Goal: Task Accomplishment & Management: Manage account settings

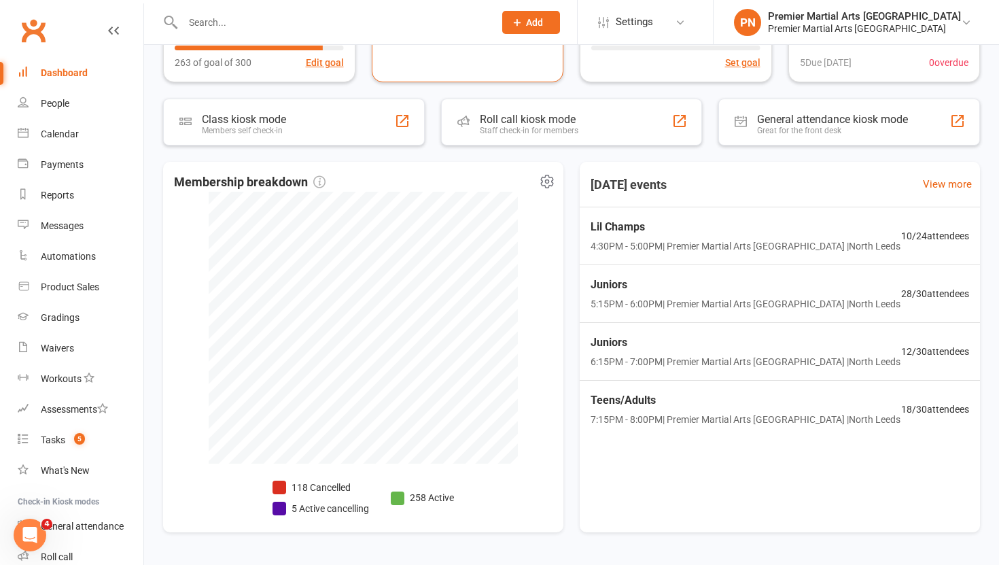
scroll to position [256, 0]
click at [803, 409] on span "Teens/Adults" at bounding box center [744, 401] width 316 height 18
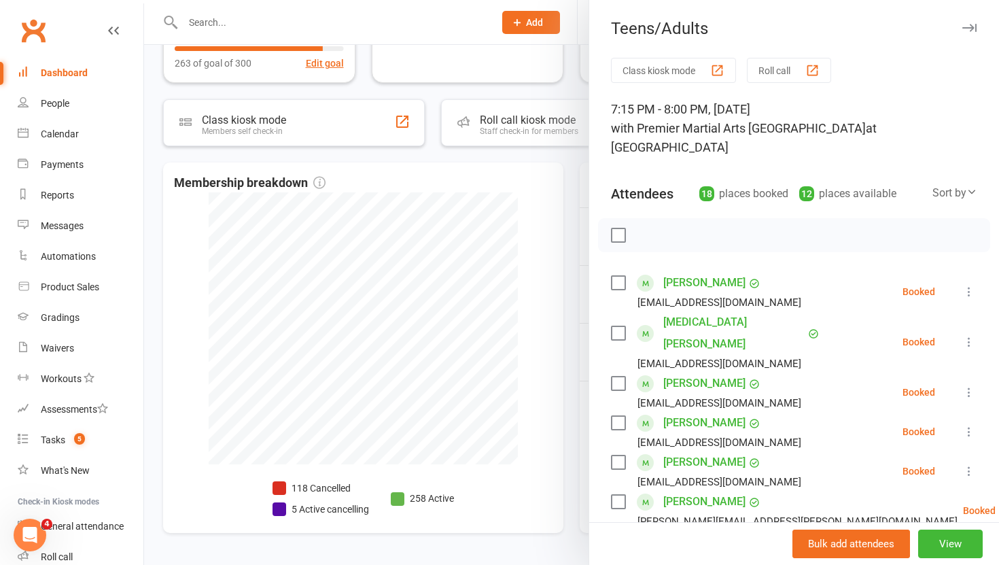
click at [970, 335] on icon at bounding box center [969, 342] width 14 height 14
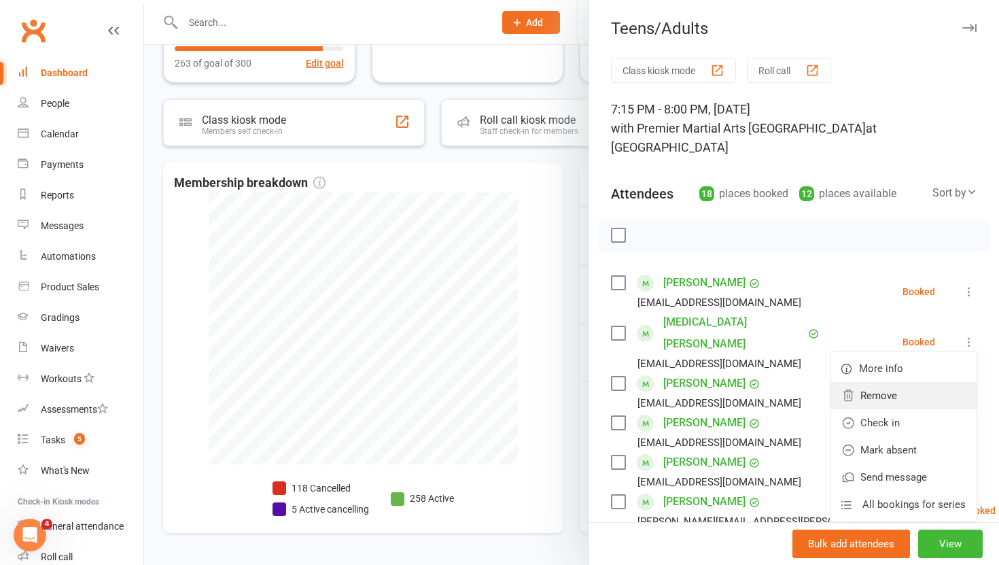
click at [903, 382] on link "Remove" at bounding box center [903, 395] width 146 height 27
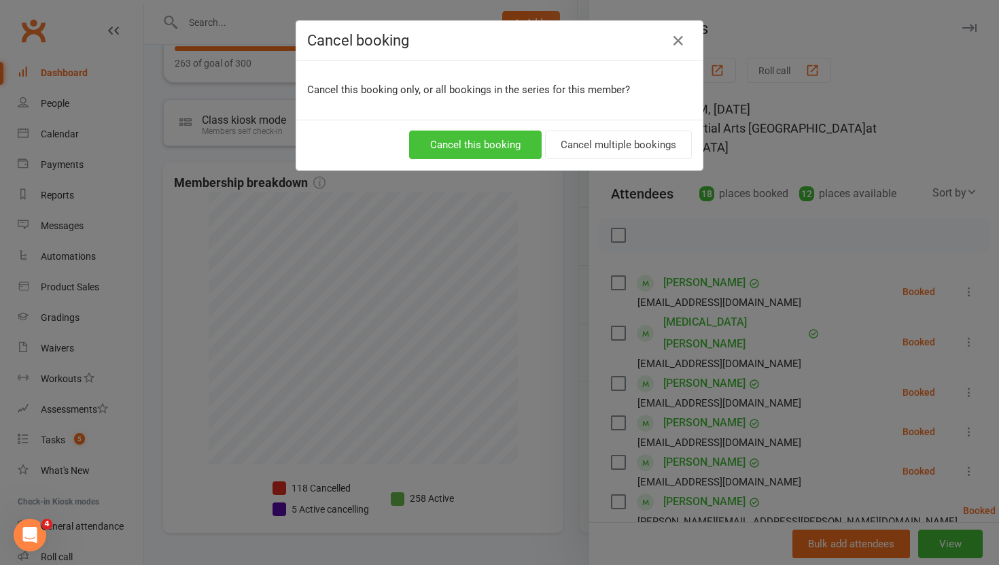
click at [501, 138] on button "Cancel this booking" at bounding box center [475, 144] width 133 height 29
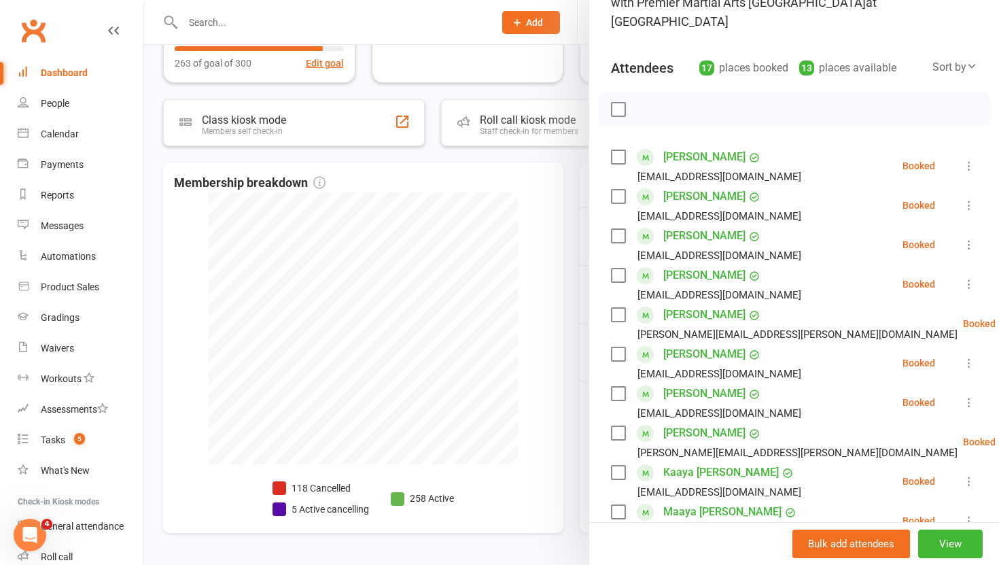
scroll to position [128, 0]
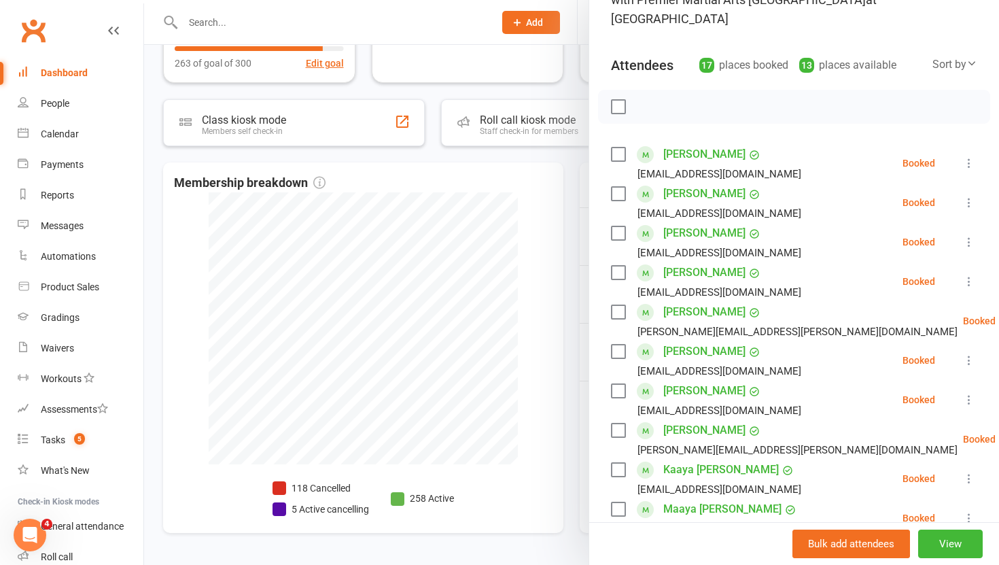
click at [567, 349] on div at bounding box center [571, 282] width 855 height 565
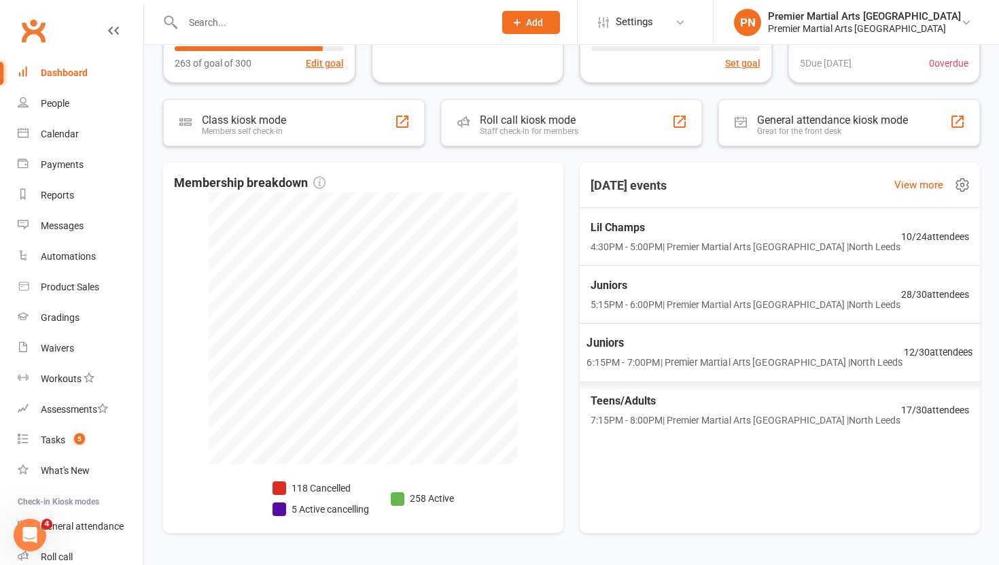
click at [707, 342] on span "Juniors" at bounding box center [744, 343] width 316 height 18
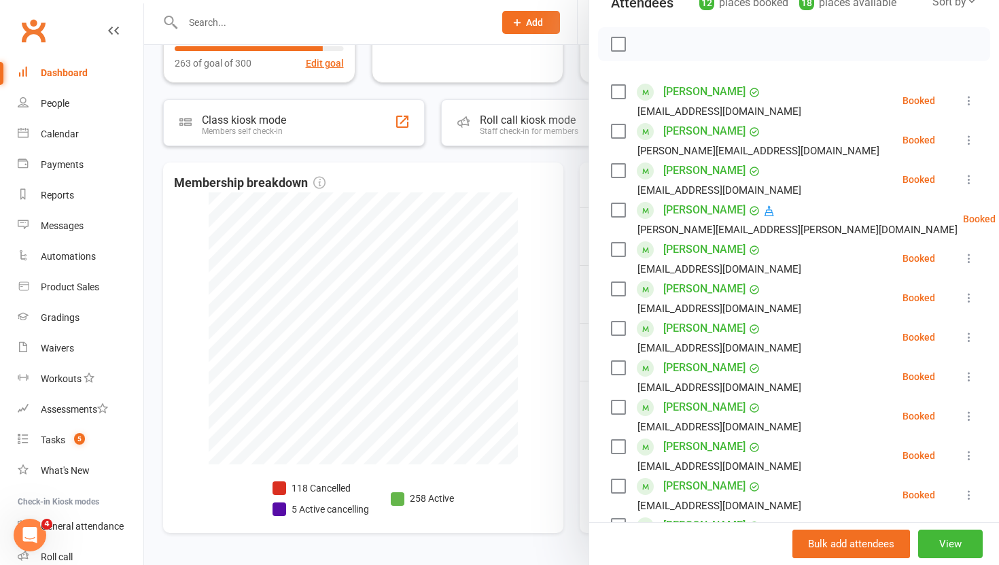
scroll to position [149, 0]
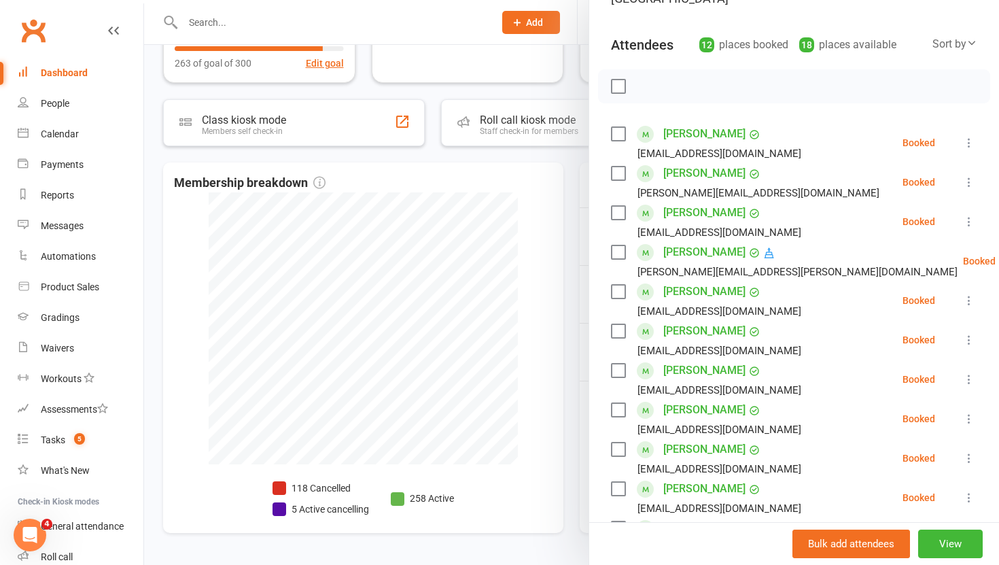
click at [564, 357] on div at bounding box center [571, 282] width 855 height 565
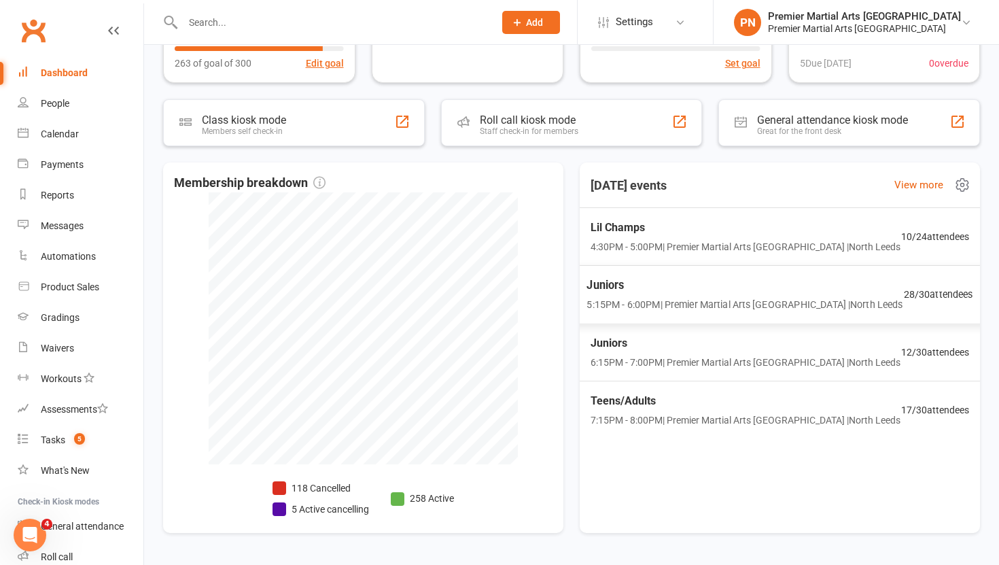
click at [709, 293] on span "Juniors" at bounding box center [744, 286] width 316 height 18
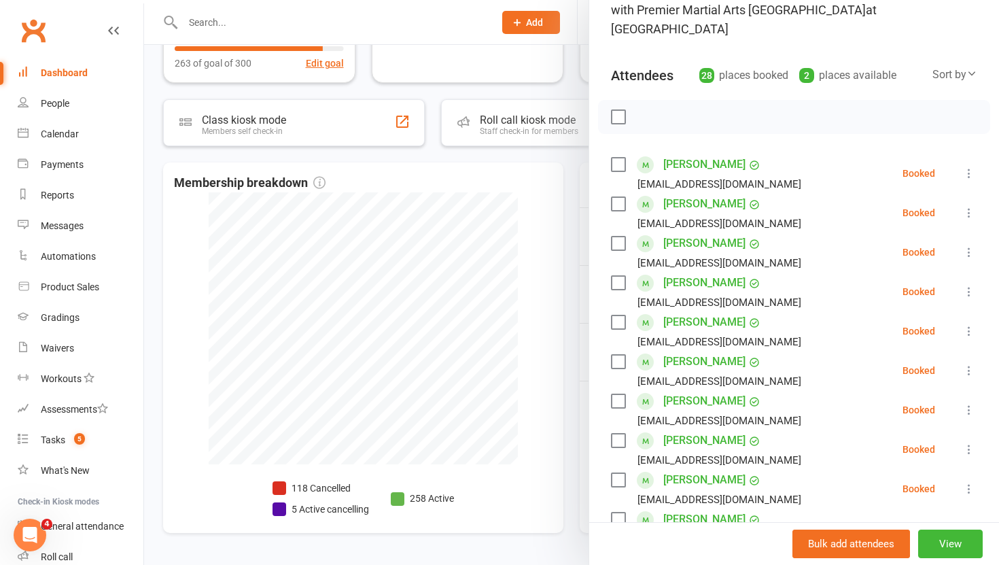
scroll to position [168, 0]
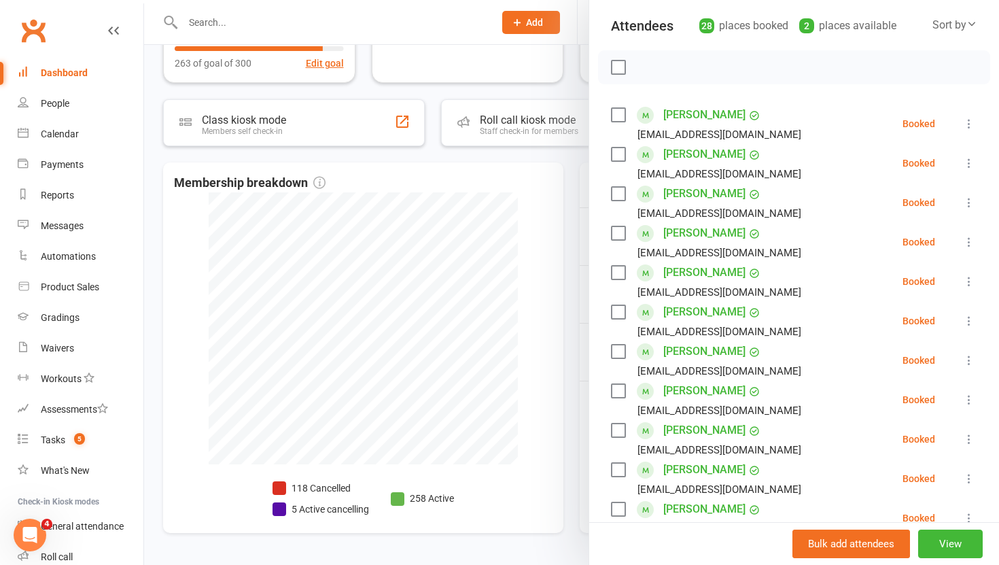
click at [966, 353] on icon at bounding box center [969, 360] width 14 height 14
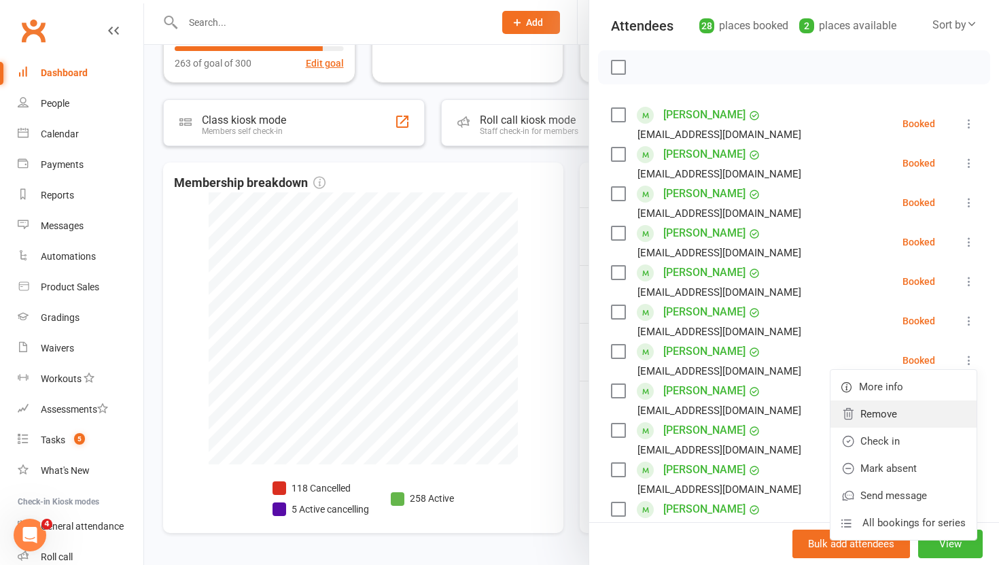
click at [894, 400] on link "Remove" at bounding box center [903, 413] width 146 height 27
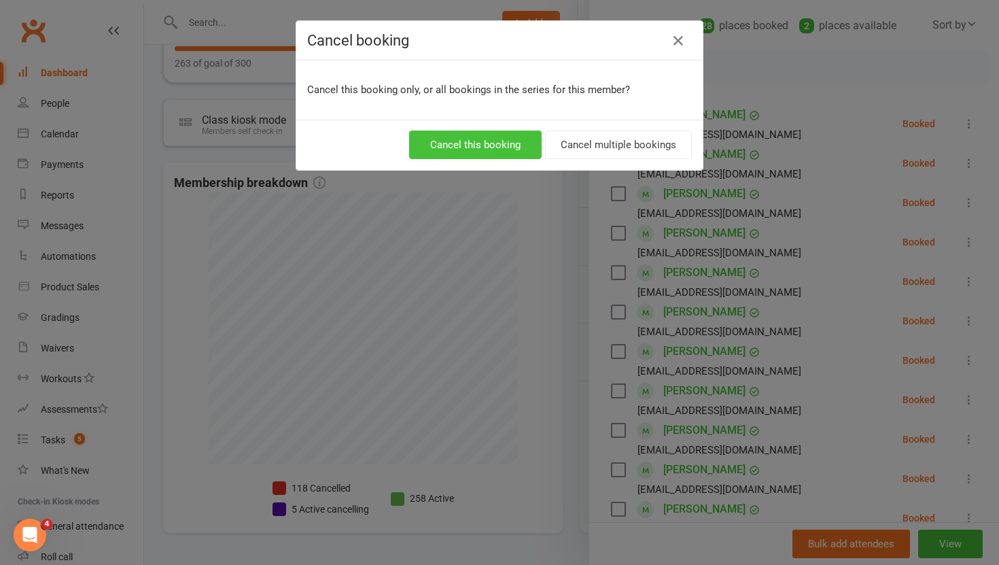
click at [489, 137] on button "Cancel this booking" at bounding box center [475, 144] width 133 height 29
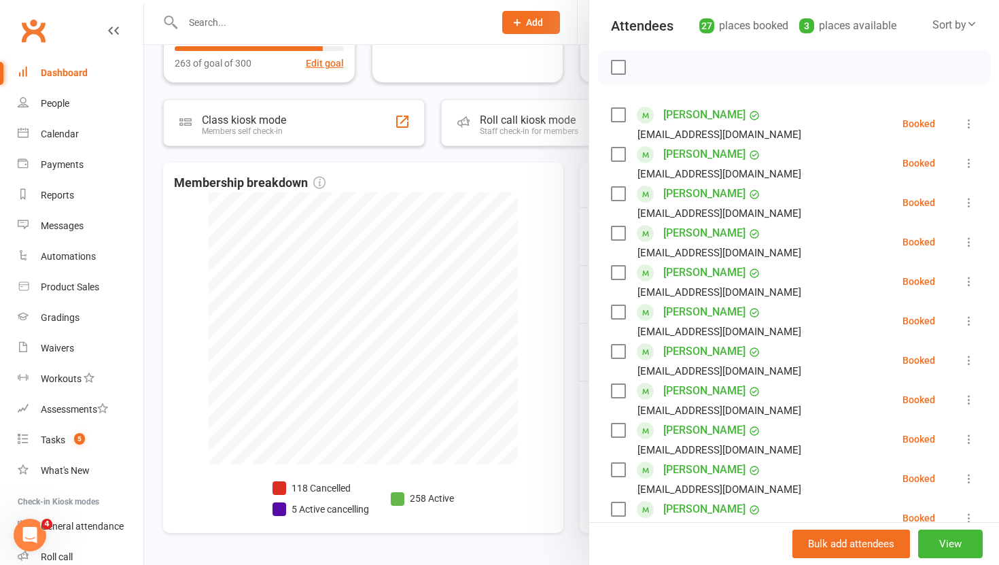
click at [972, 353] on icon at bounding box center [969, 360] width 14 height 14
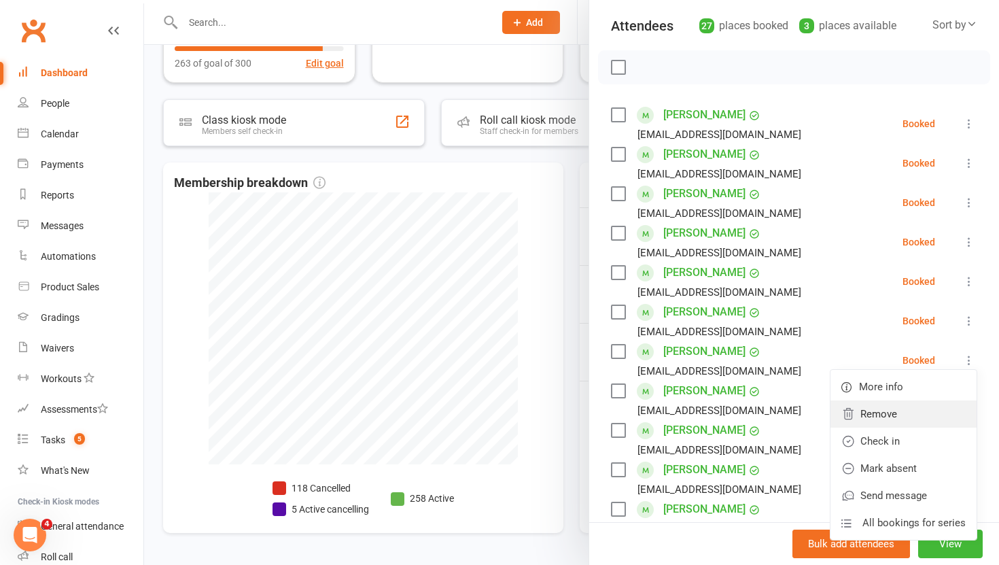
click at [872, 400] on link "Remove" at bounding box center [903, 413] width 146 height 27
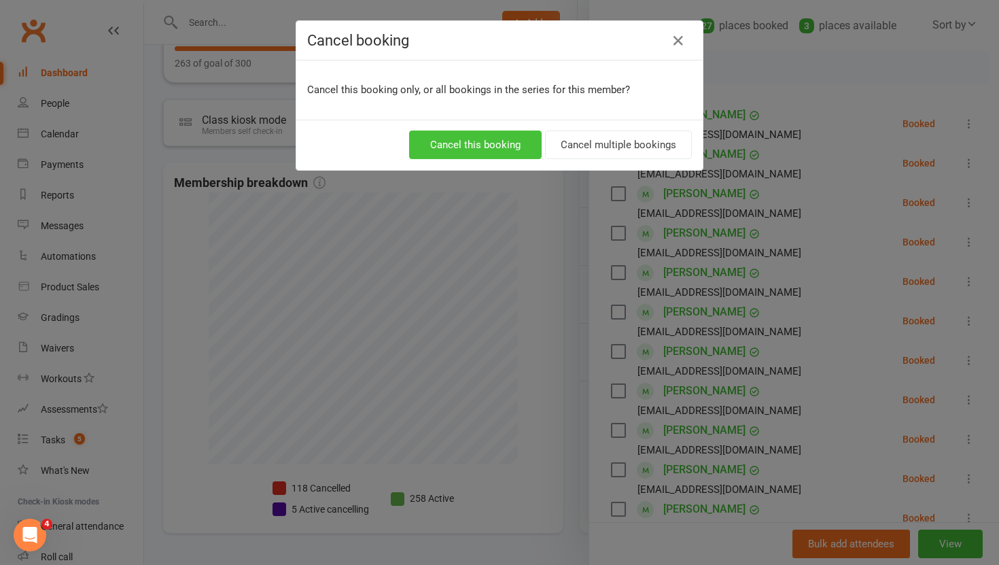
click at [457, 151] on button "Cancel this booking" at bounding box center [475, 144] width 133 height 29
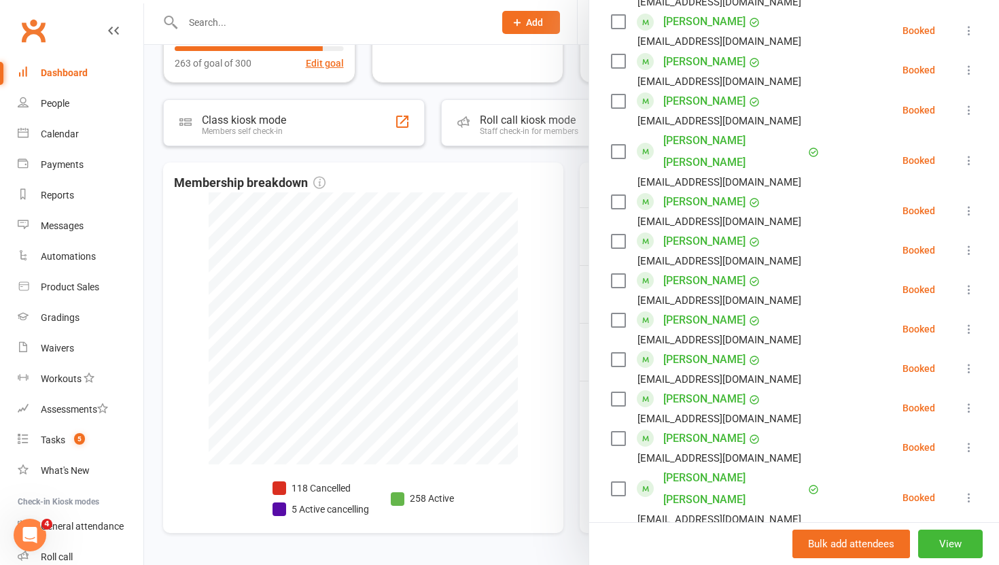
scroll to position [856, 0]
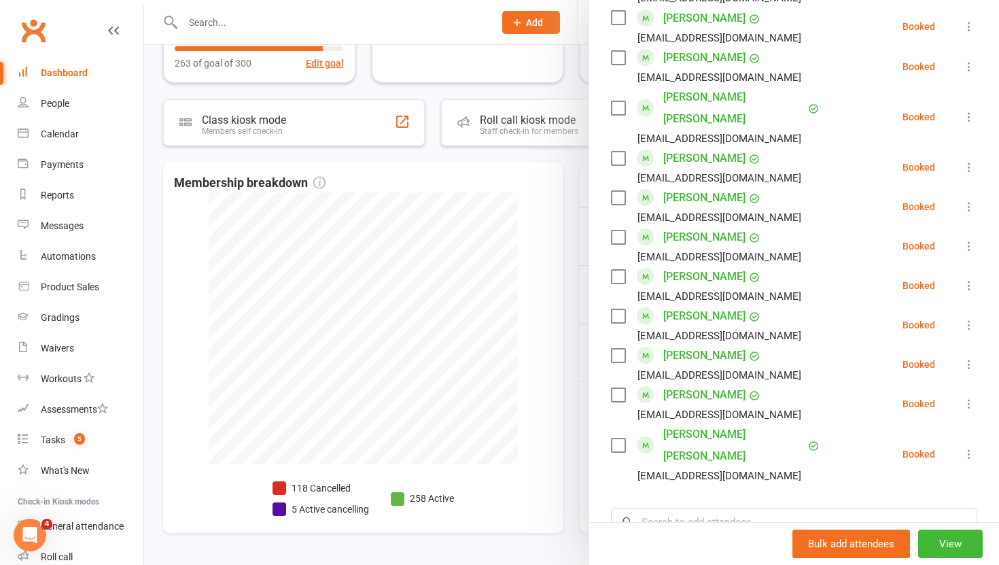
click at [567, 336] on div at bounding box center [571, 282] width 855 height 565
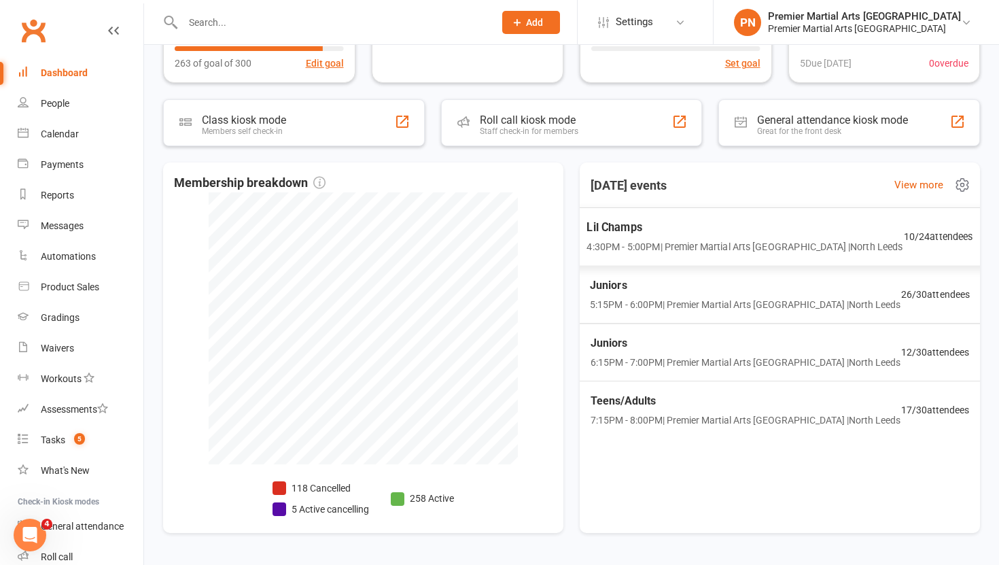
click at [741, 240] on span "4:30PM - 5:00PM | Premier Martial Arts [GEOGRAPHIC_DATA] | [GEOGRAPHIC_DATA]" at bounding box center [744, 247] width 316 height 16
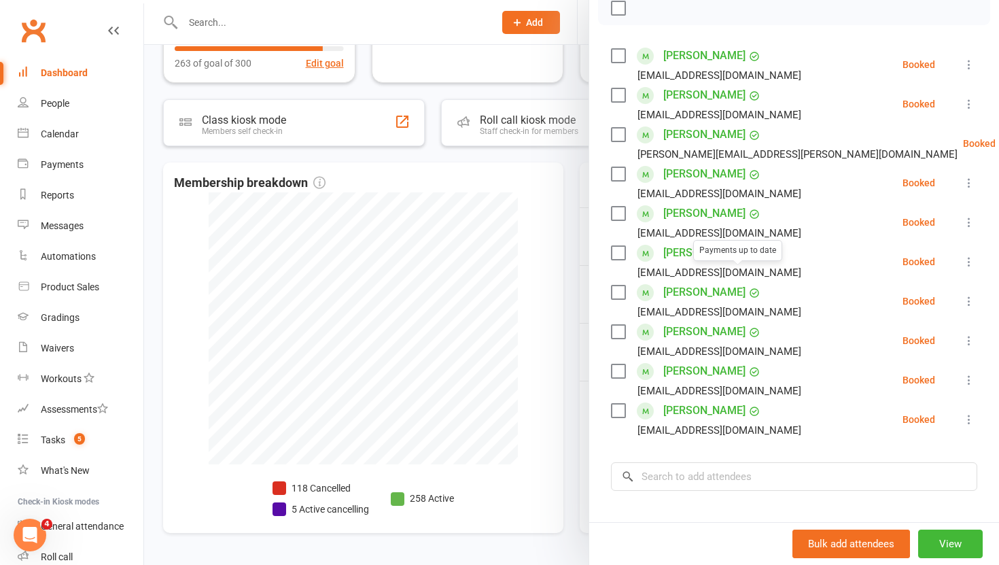
scroll to position [281, 0]
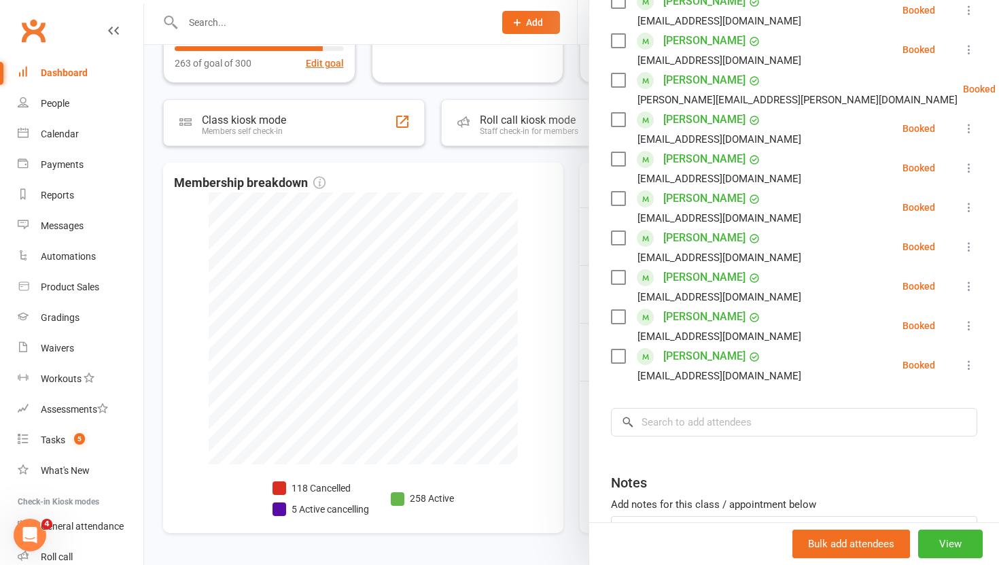
click at [569, 302] on div at bounding box center [571, 282] width 855 height 565
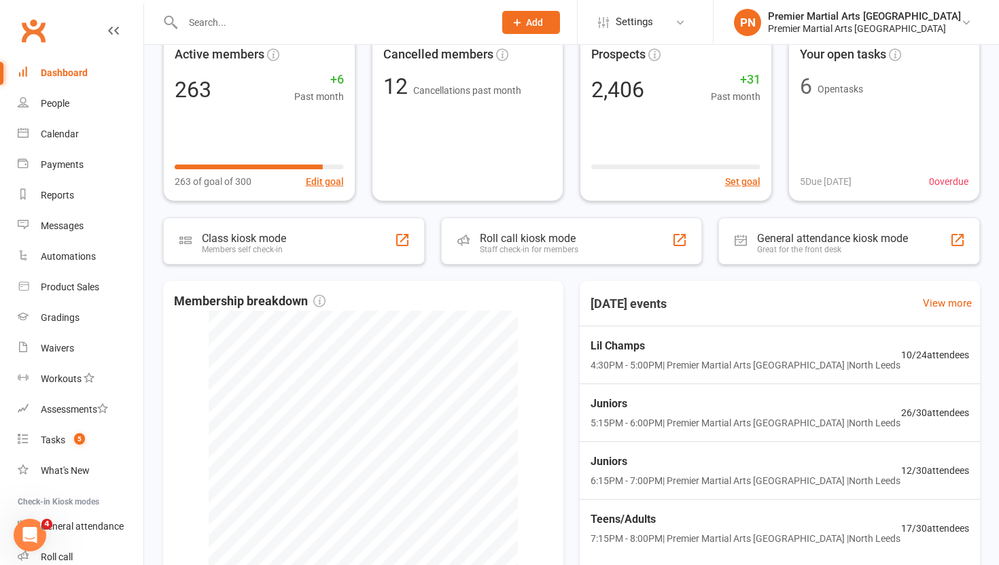
scroll to position [0, 0]
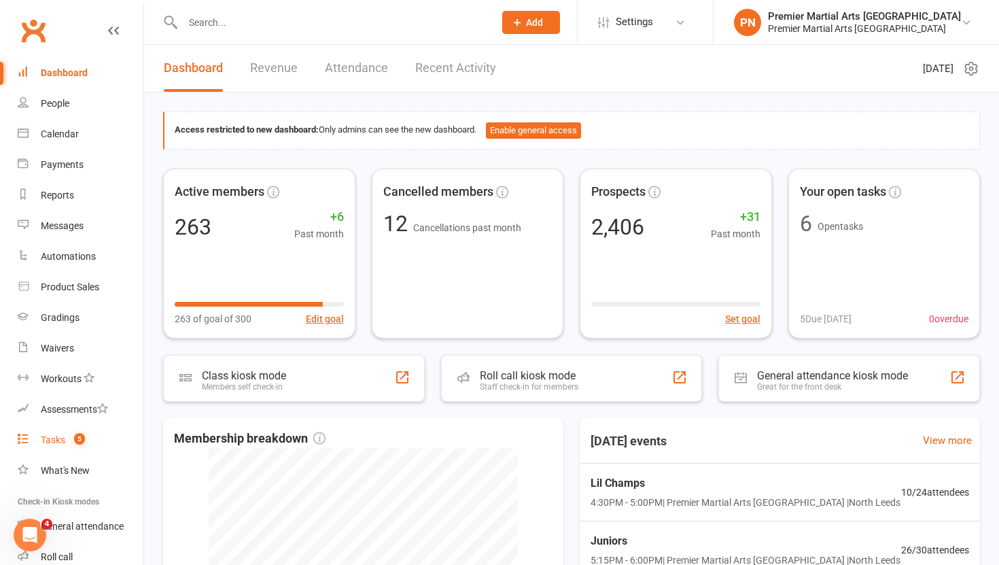
click at [50, 446] on link "Tasks 5" at bounding box center [81, 440] width 126 height 31
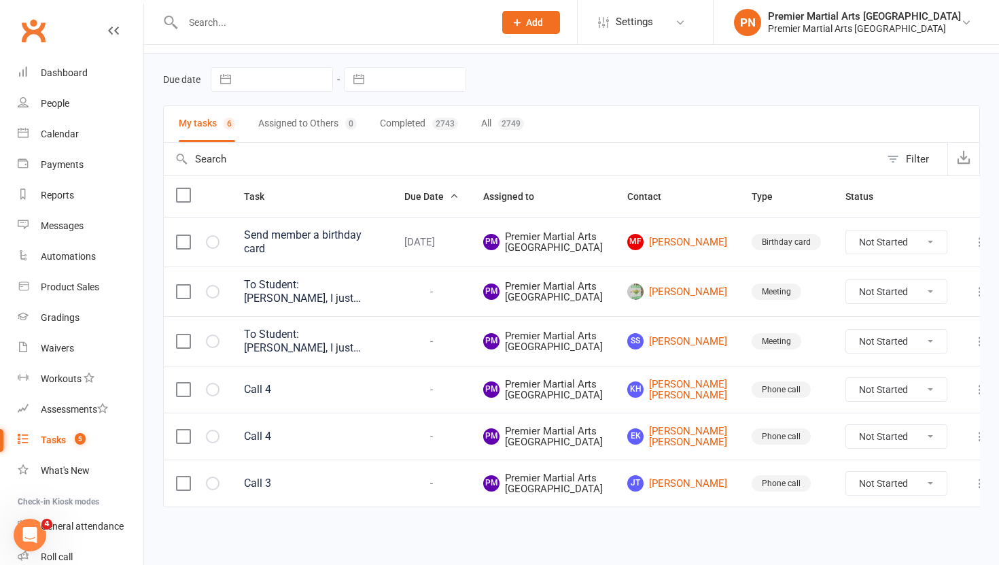
scroll to position [49, 0]
click at [909, 303] on select "Not Started In Progress Waiting Complete" at bounding box center [896, 291] width 101 height 23
select select "unstarted"
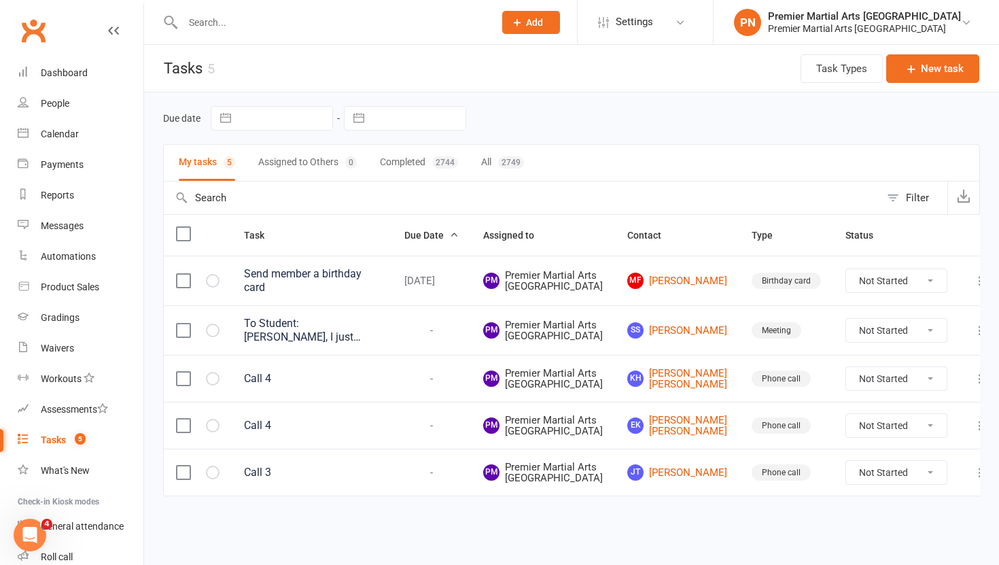
click at [921, 326] on select "Not Started In Progress Waiting Complete" at bounding box center [896, 330] width 101 height 23
select select "unstarted"
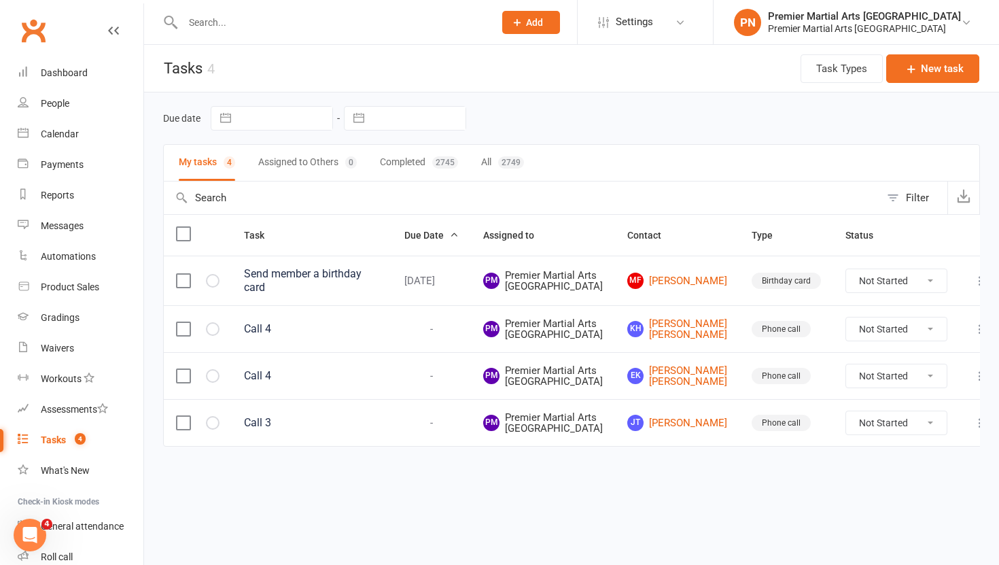
scroll to position [63, 0]
click at [49, 129] on div "Calendar" at bounding box center [60, 133] width 38 height 11
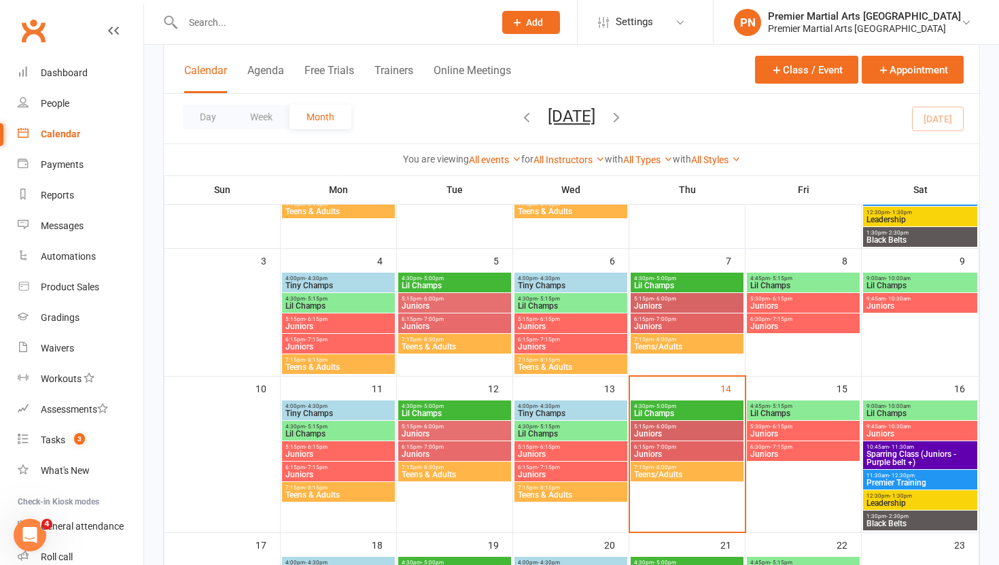
scroll to position [214, 0]
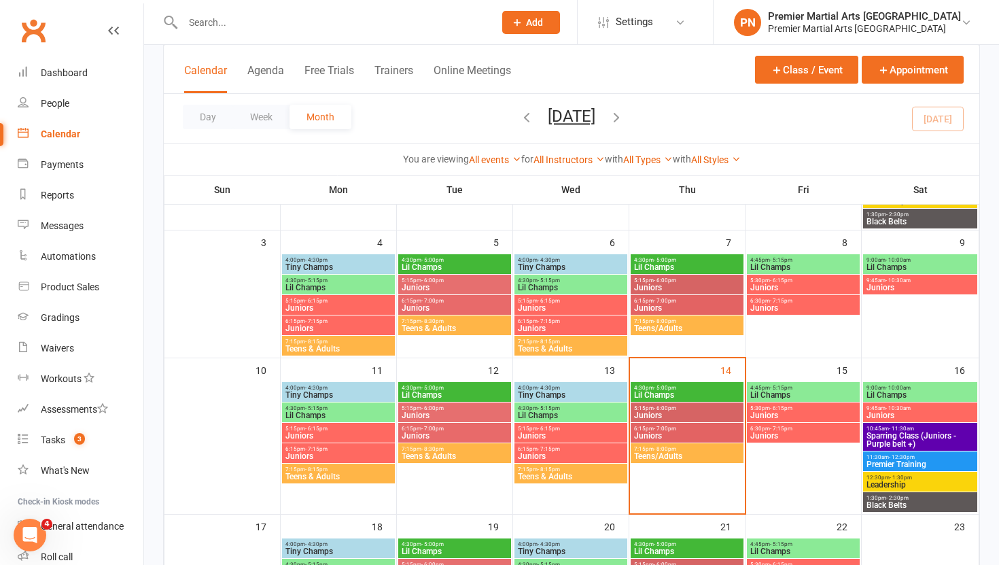
click at [938, 385] on span "9:00am - 10:00am" at bounding box center [920, 388] width 109 height 6
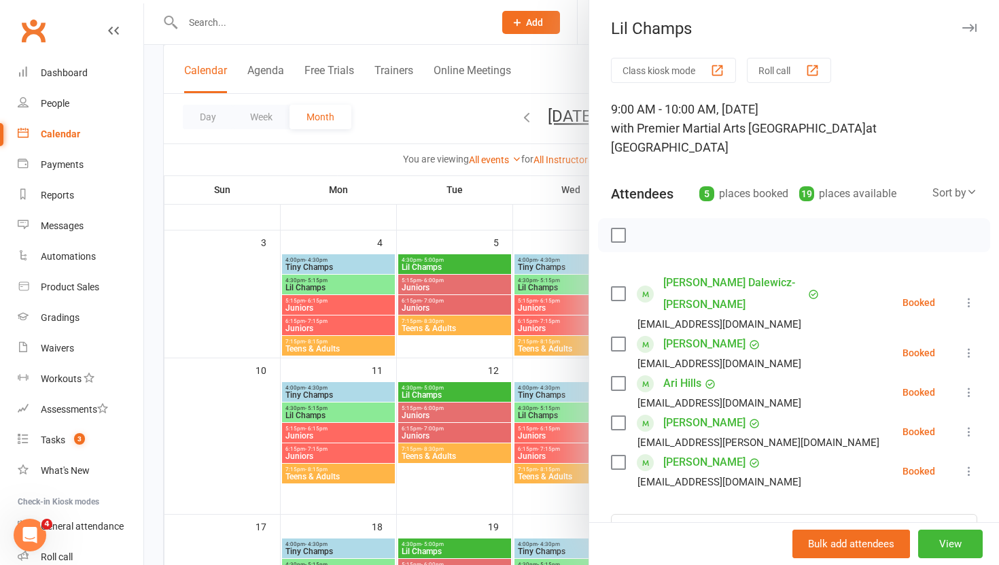
click at [557, 213] on div at bounding box center [571, 282] width 855 height 565
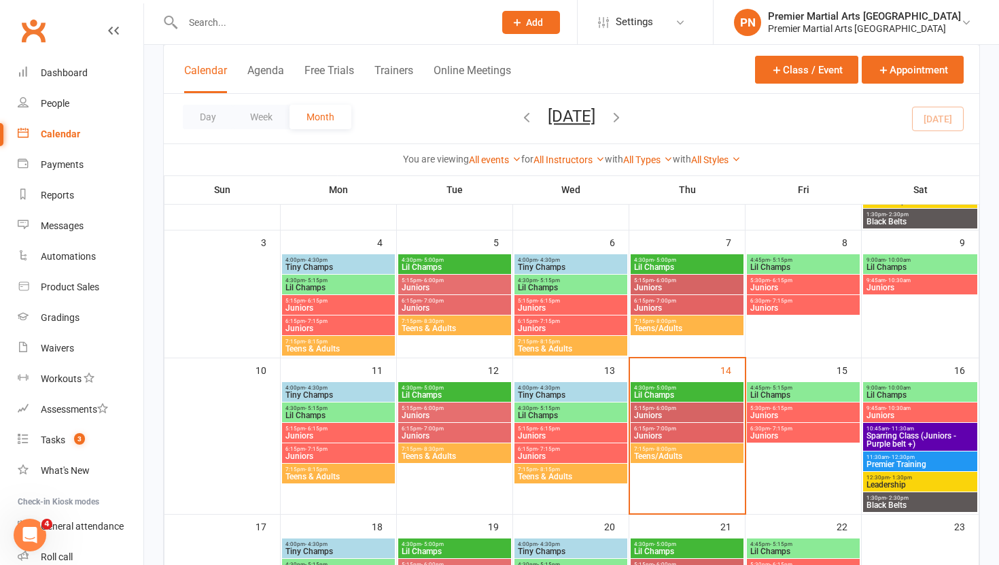
click at [913, 411] on span "Juniors" at bounding box center [920, 415] width 109 height 8
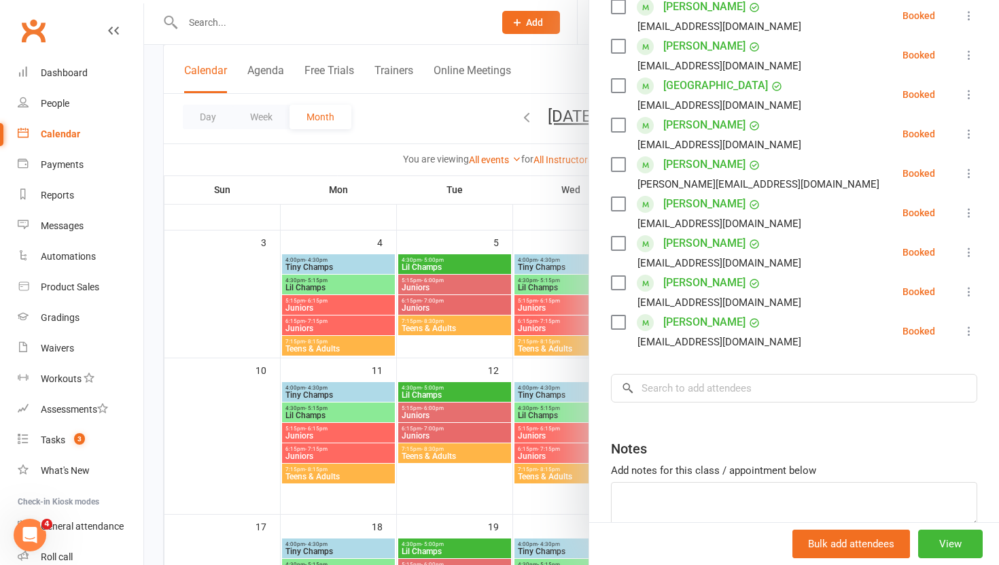
scroll to position [395, 0]
click at [555, 201] on div at bounding box center [571, 282] width 855 height 565
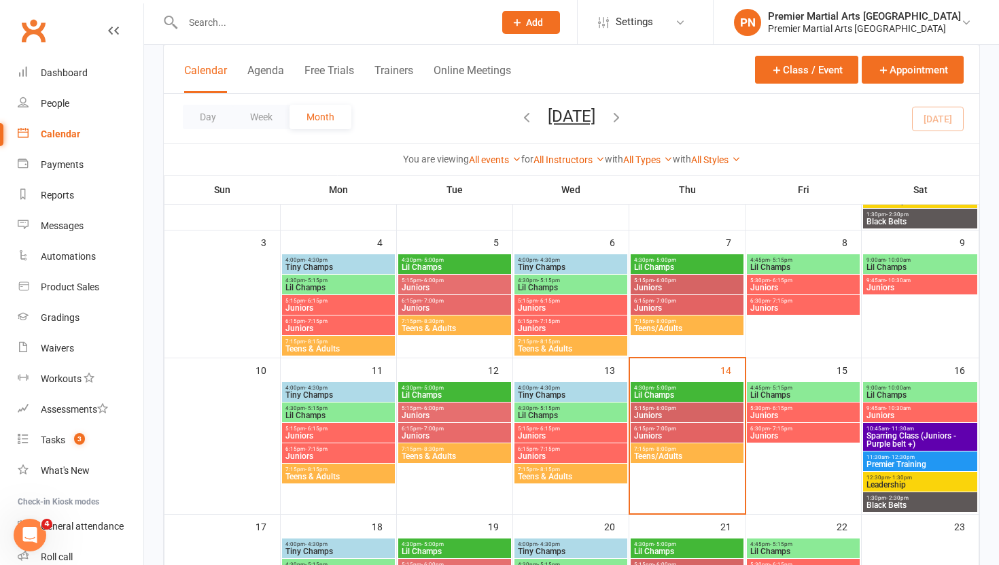
click at [927, 431] on span "Sparring Class (Juniors - Purple belt +)" at bounding box center [920, 439] width 109 height 16
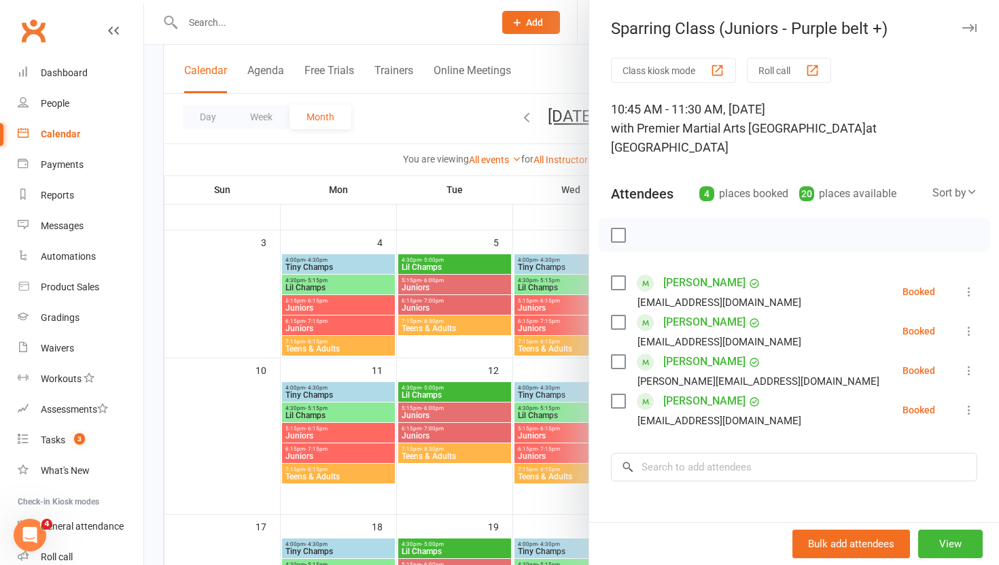
click at [563, 211] on div at bounding box center [571, 282] width 855 height 565
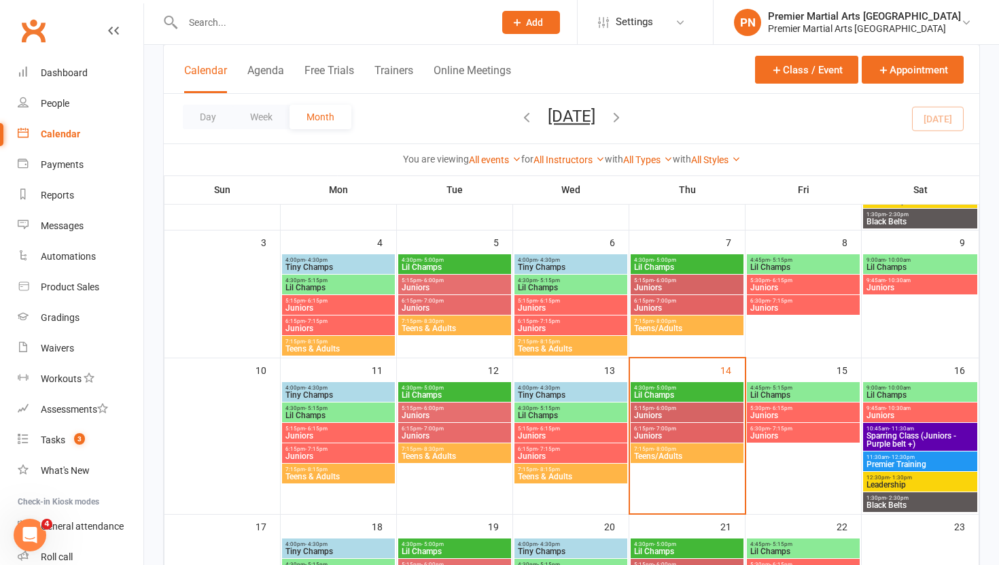
click at [924, 454] on span "11:30am - 12:30pm" at bounding box center [920, 457] width 109 height 6
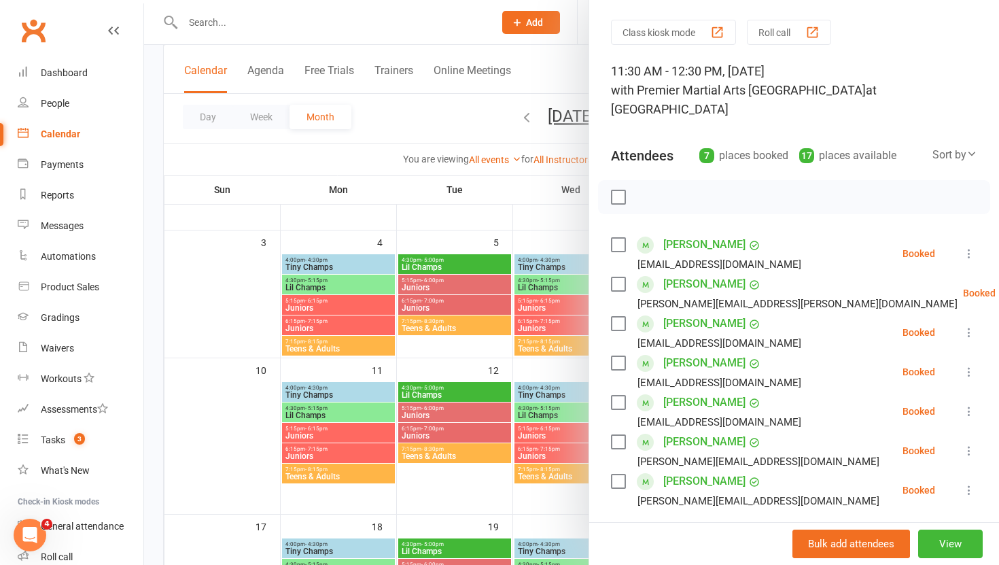
scroll to position [51, 0]
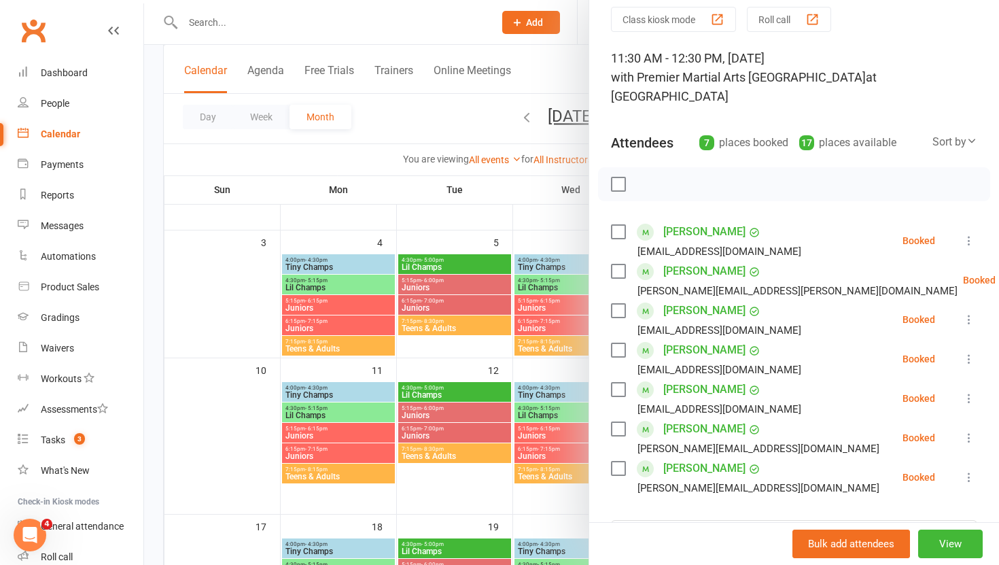
click at [548, 216] on div at bounding box center [571, 282] width 855 height 565
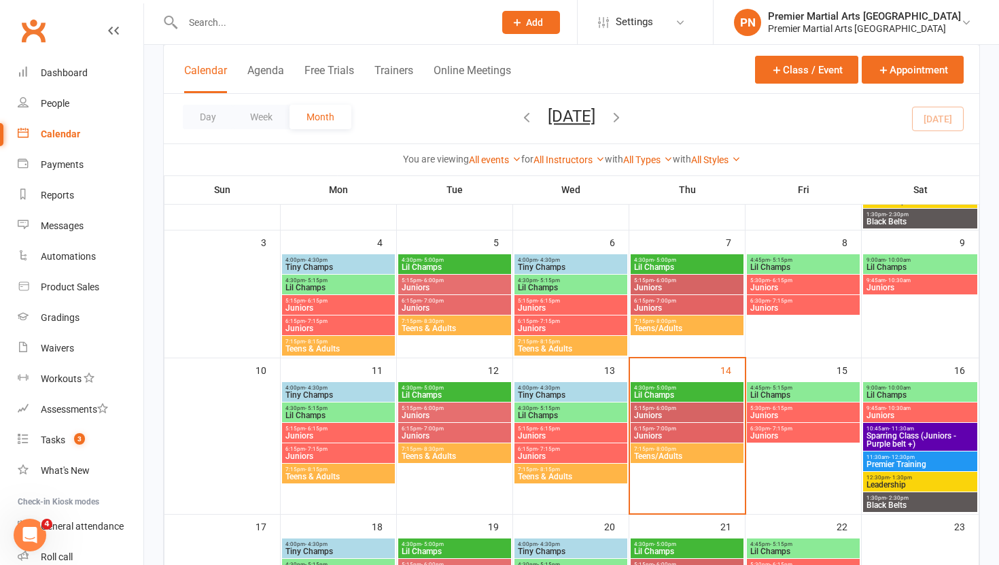
click at [908, 484] on span "Leadership" at bounding box center [920, 484] width 109 height 8
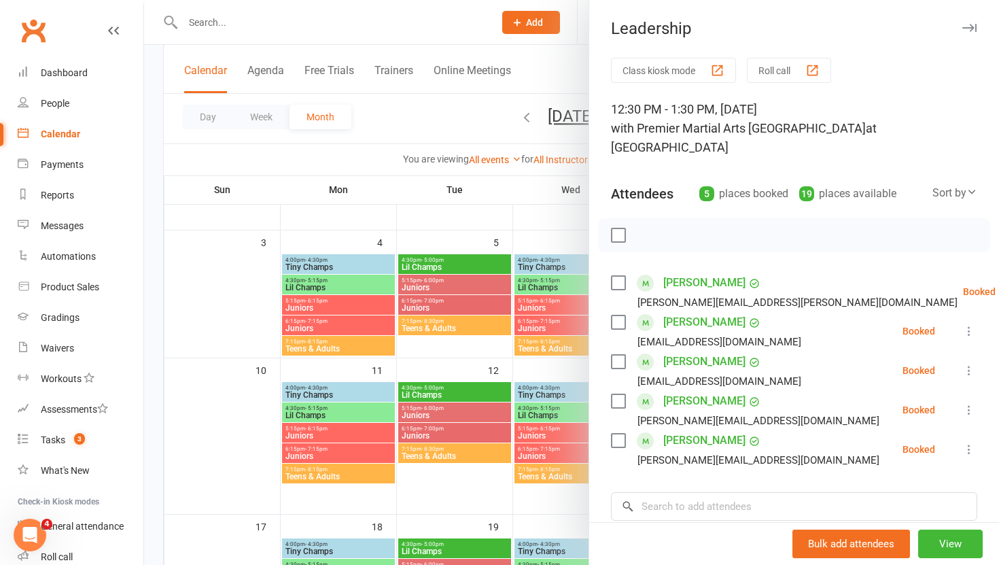
click at [550, 206] on div at bounding box center [571, 282] width 855 height 565
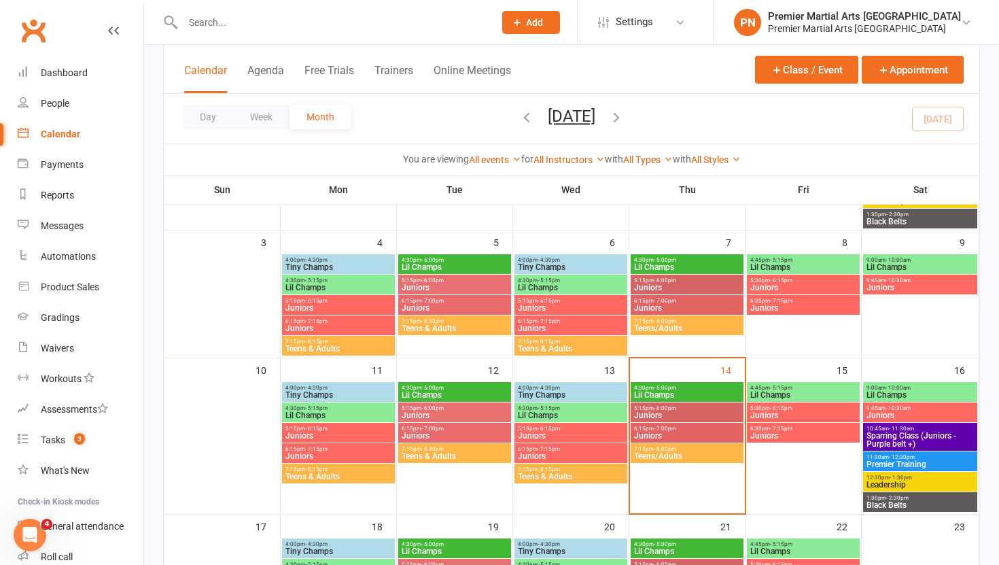
click at [919, 504] on span "Black Belts" at bounding box center [920, 505] width 109 height 8
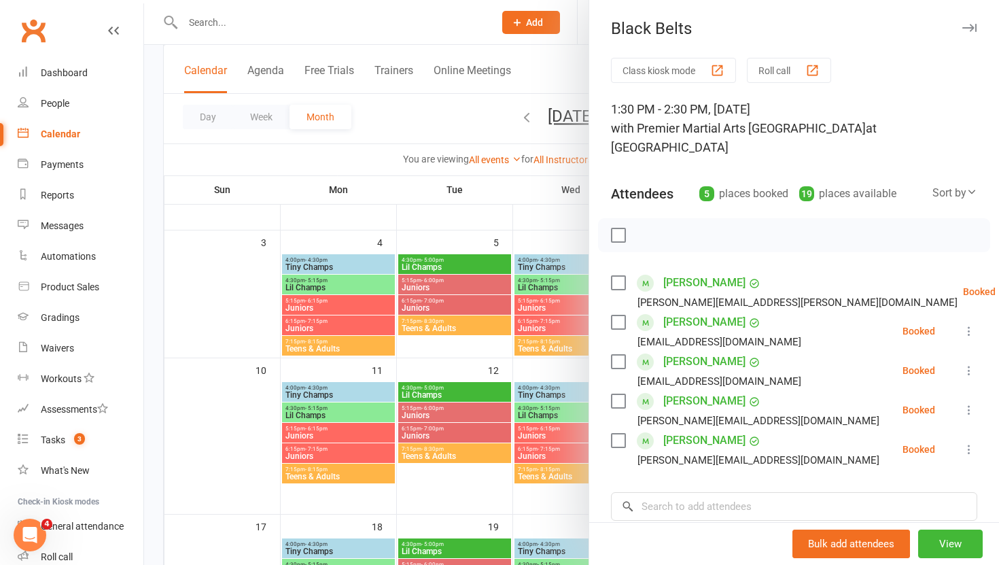
click at [531, 190] on div at bounding box center [571, 282] width 855 height 565
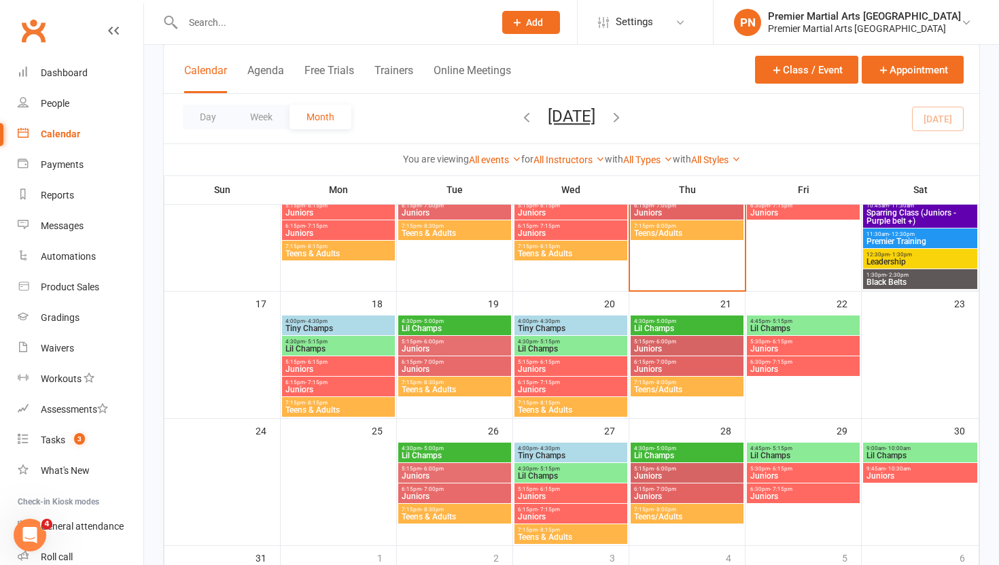
scroll to position [445, 0]
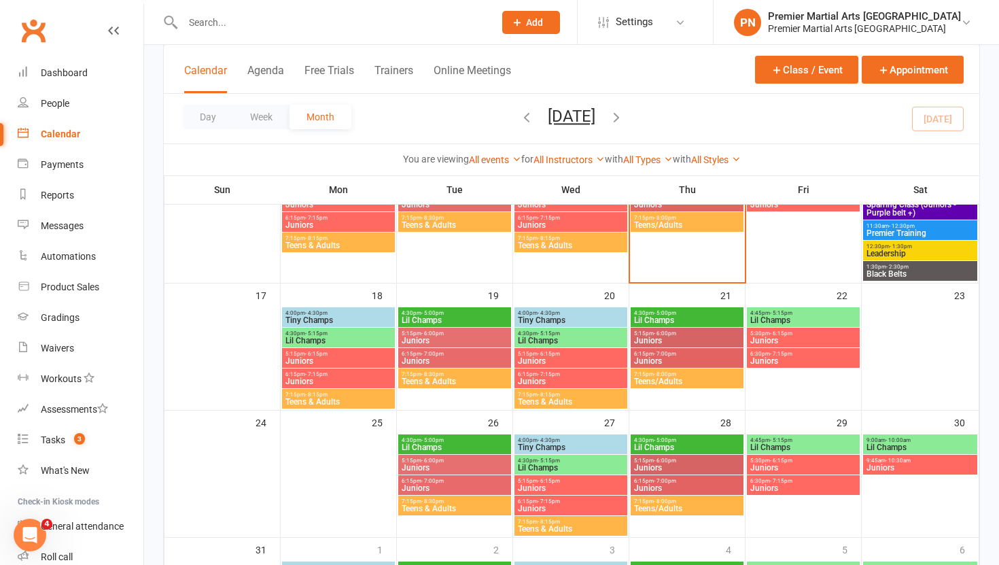
click at [803, 312] on span "4:45pm - 5:15pm" at bounding box center [803, 313] width 107 height 6
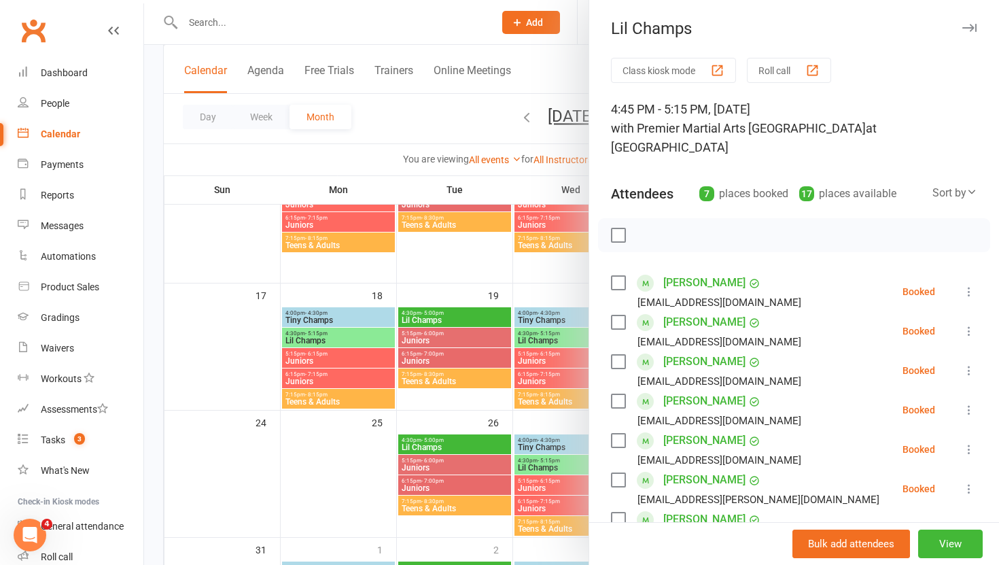
click at [535, 173] on div at bounding box center [571, 282] width 855 height 565
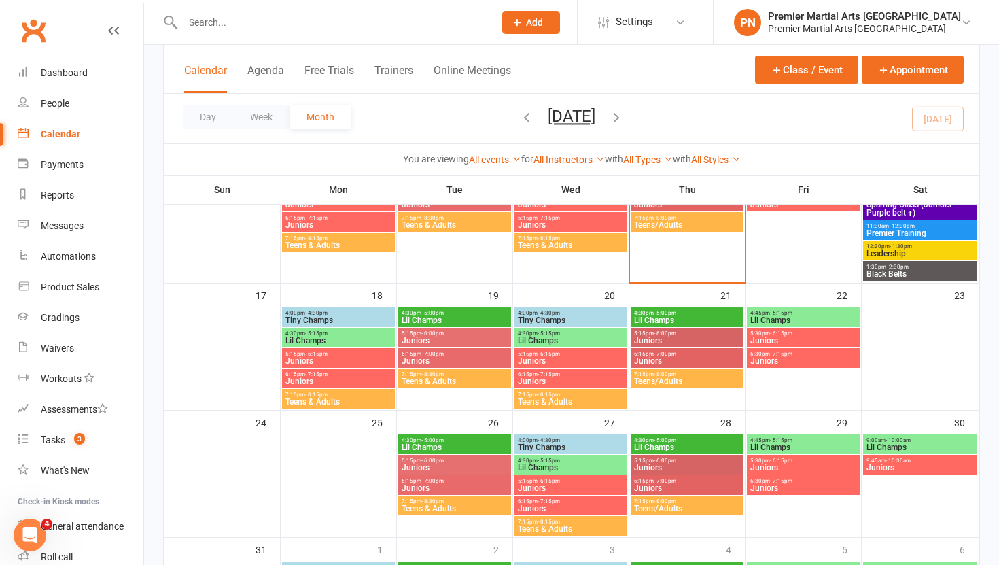
click at [826, 330] on span "5:30pm - 6:15pm" at bounding box center [803, 333] width 107 height 6
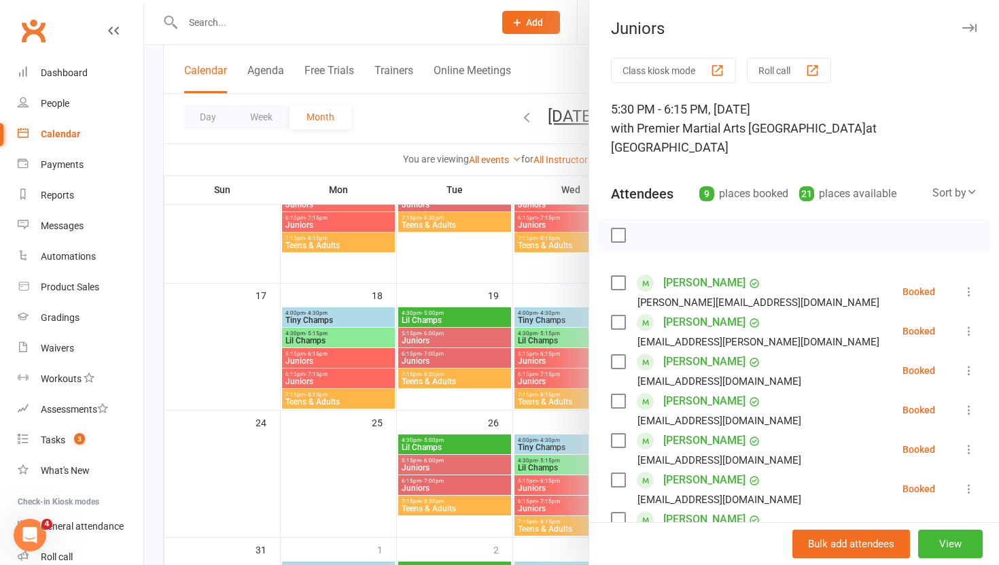
click at [491, 139] on div at bounding box center [571, 282] width 855 height 565
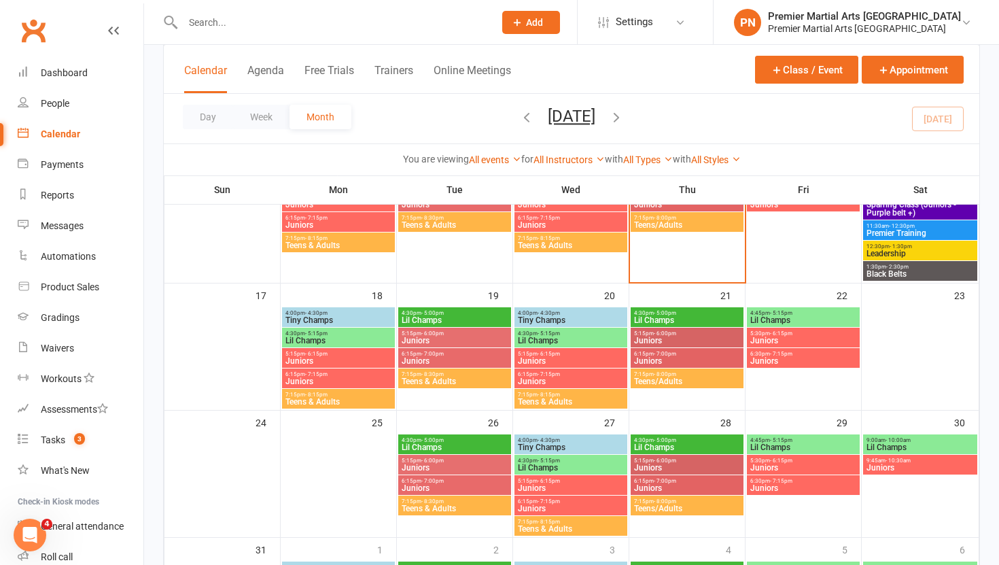
click at [798, 364] on span "Juniors" at bounding box center [803, 361] width 107 height 8
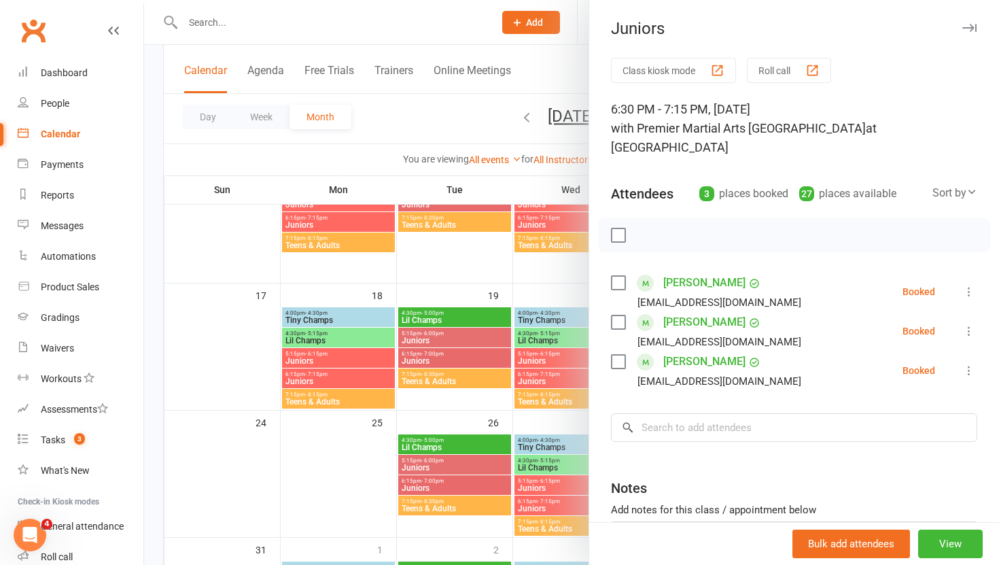
click at [969, 285] on icon at bounding box center [969, 292] width 14 height 14
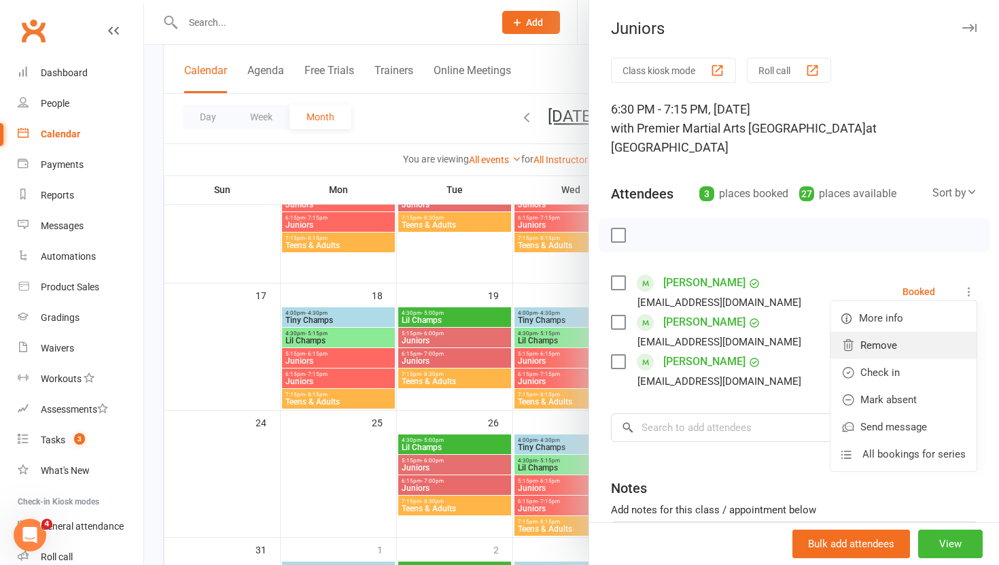
click at [917, 332] on link "Remove" at bounding box center [903, 345] width 146 height 27
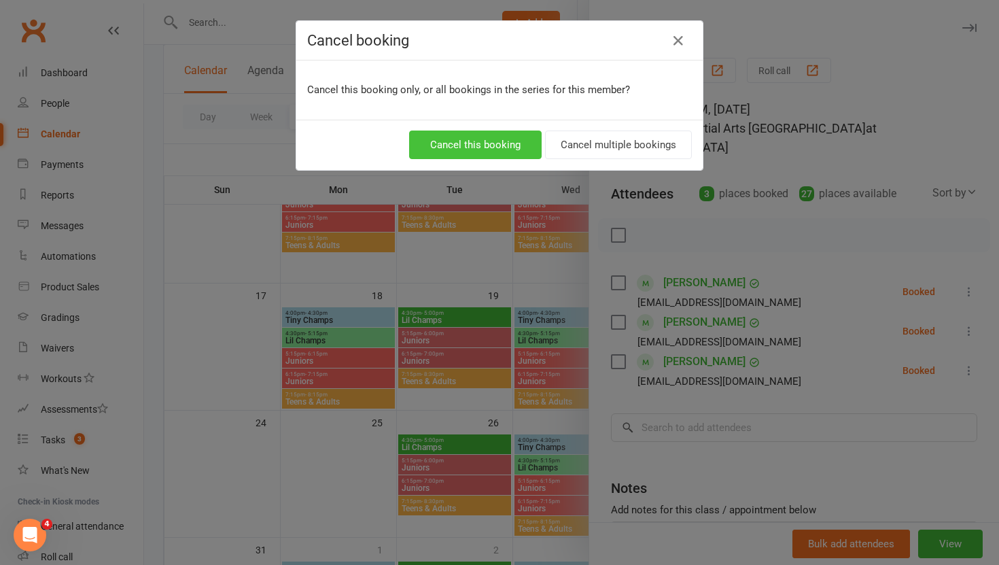
click at [491, 152] on button "Cancel this booking" at bounding box center [475, 144] width 133 height 29
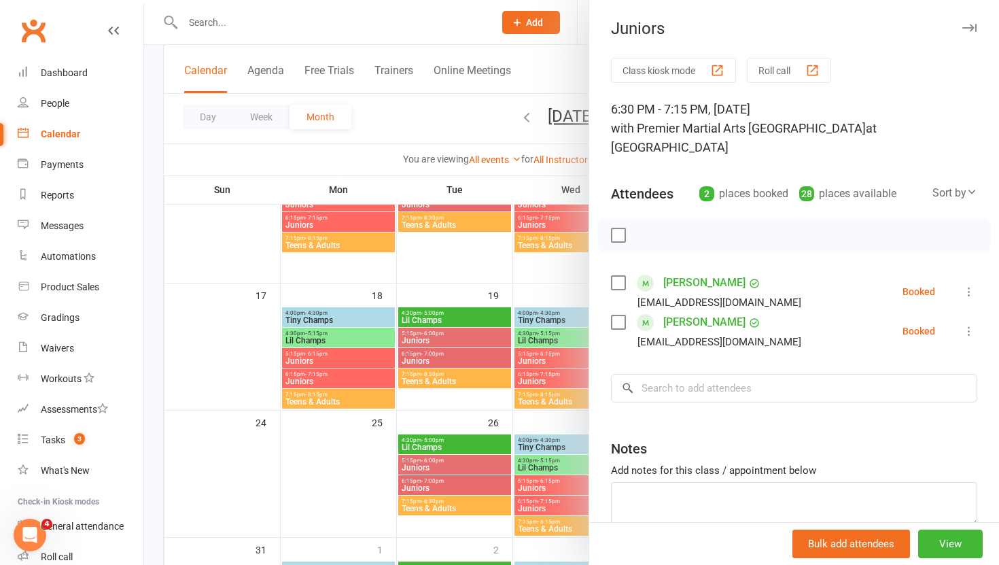
click at [571, 266] on div at bounding box center [571, 282] width 855 height 565
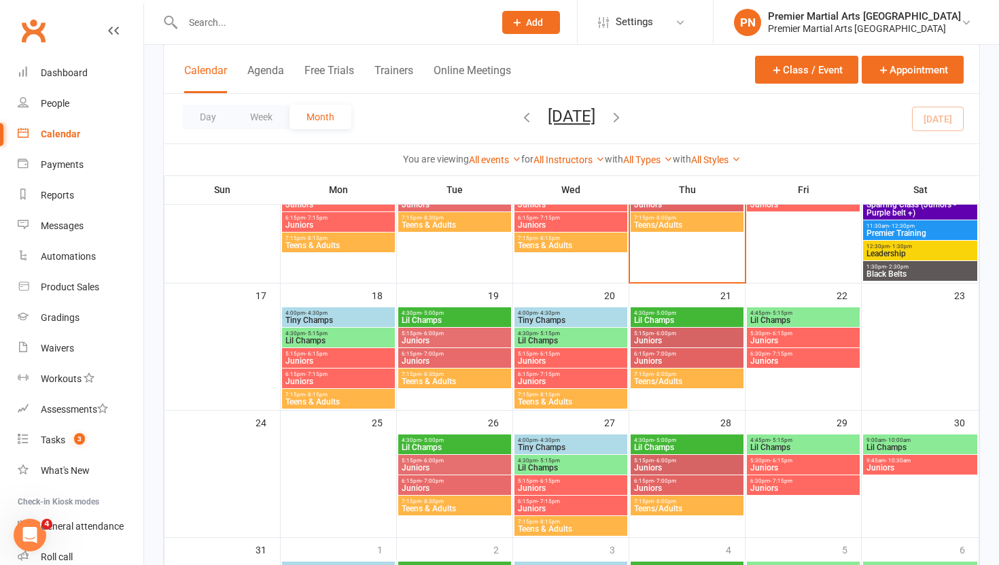
click at [831, 316] on span "Lil Champs" at bounding box center [803, 320] width 107 height 8
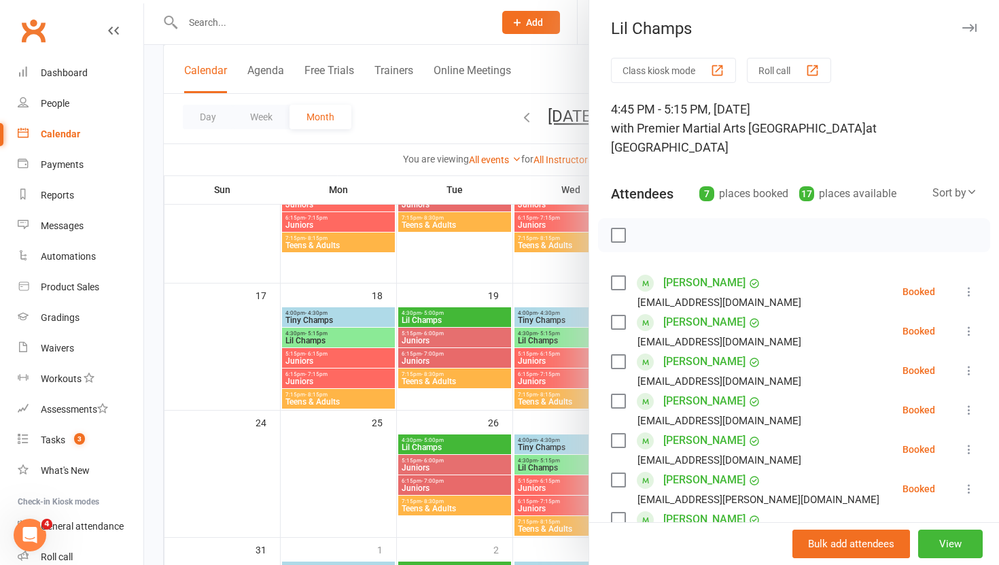
click at [972, 364] on icon at bounding box center [969, 371] width 14 height 14
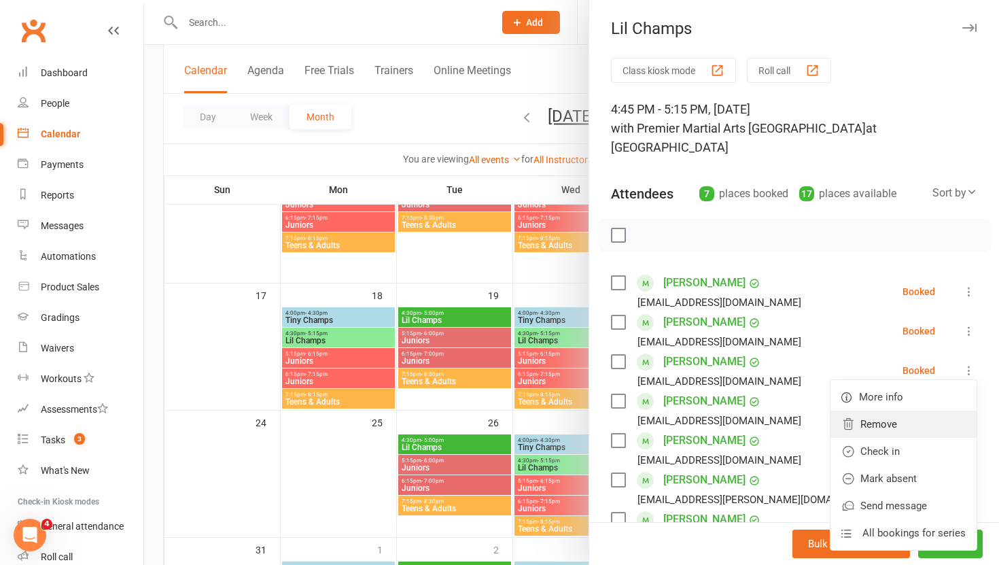
click at [915, 410] on link "Remove" at bounding box center [903, 423] width 146 height 27
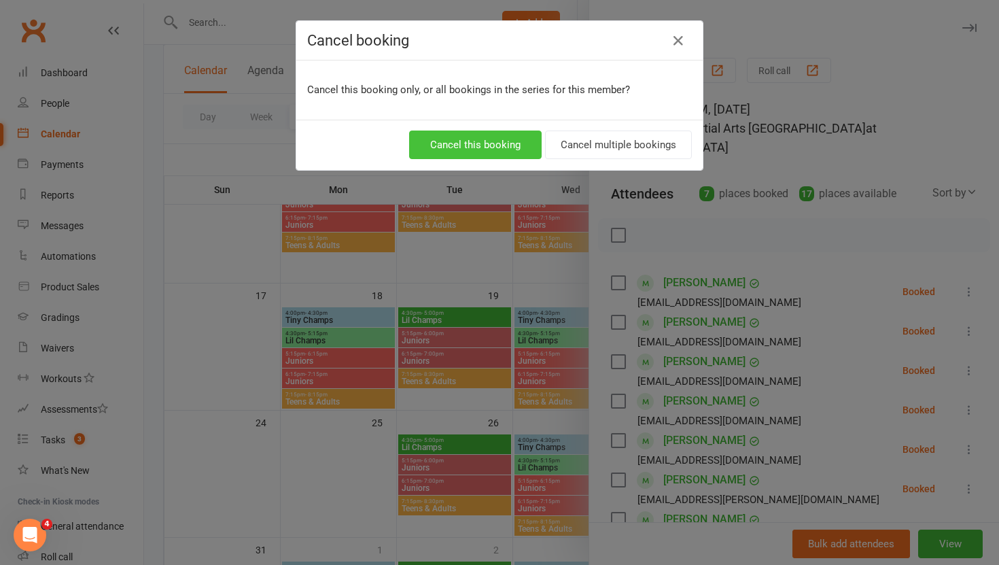
click at [457, 144] on button "Cancel this booking" at bounding box center [475, 144] width 133 height 29
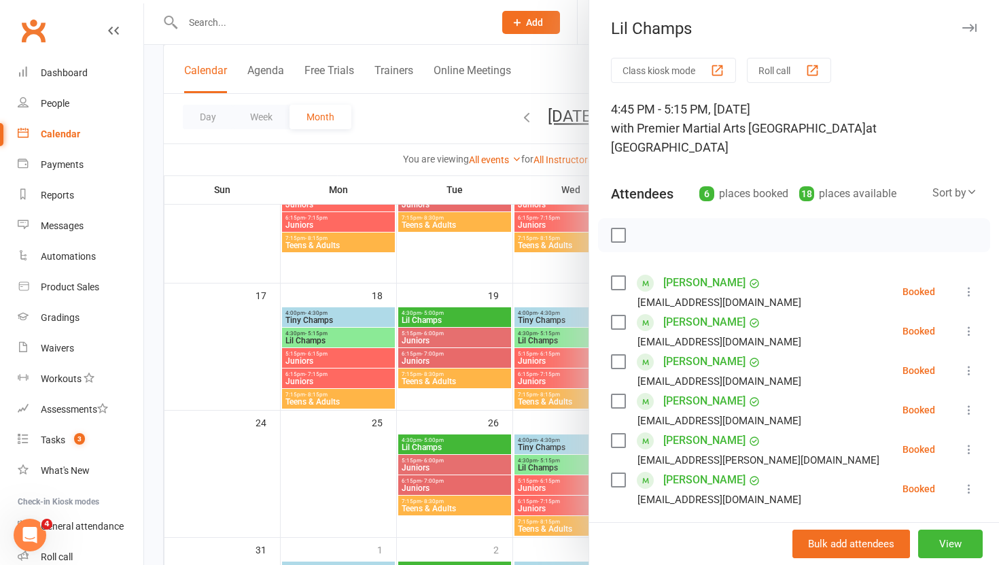
click at [547, 181] on div at bounding box center [571, 282] width 855 height 565
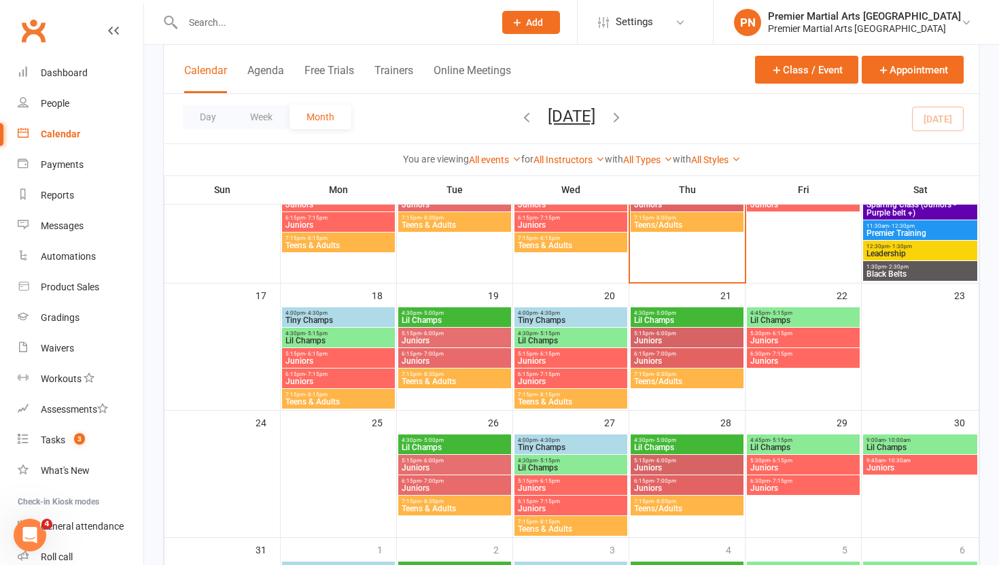
click at [803, 340] on span "Juniors" at bounding box center [803, 340] width 107 height 8
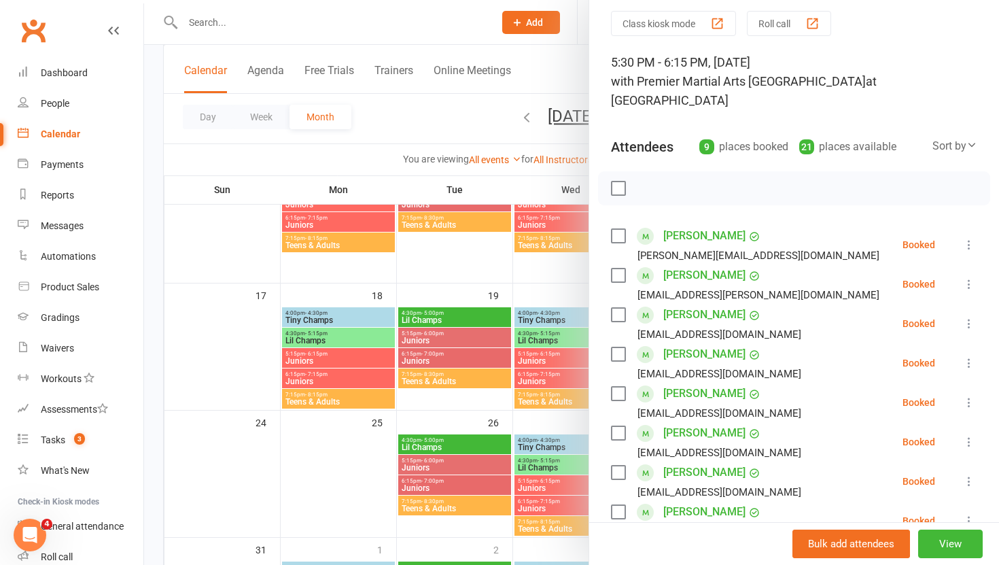
scroll to position [48, 0]
click at [970, 315] on icon at bounding box center [969, 322] width 14 height 14
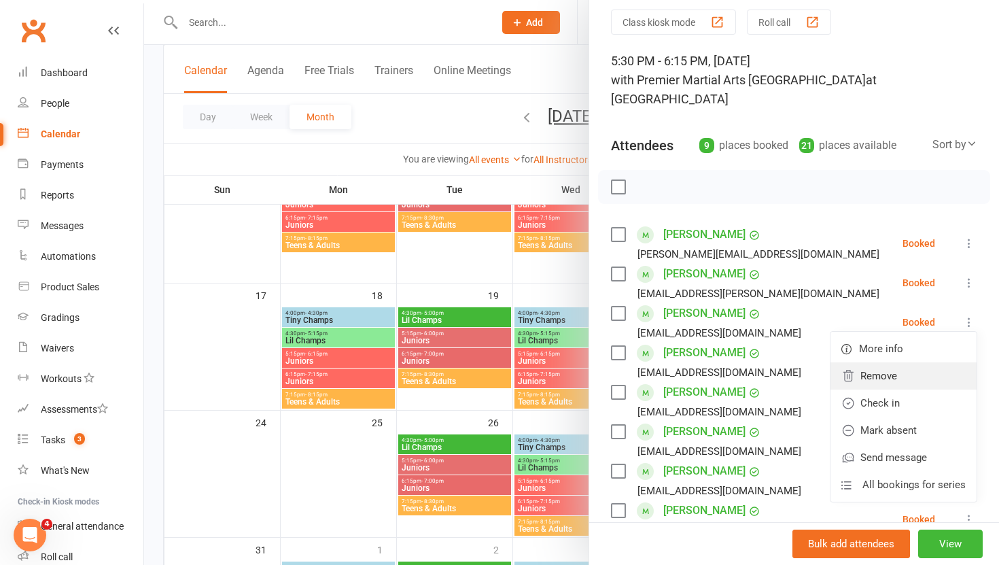
click at [923, 362] on link "Remove" at bounding box center [903, 375] width 146 height 27
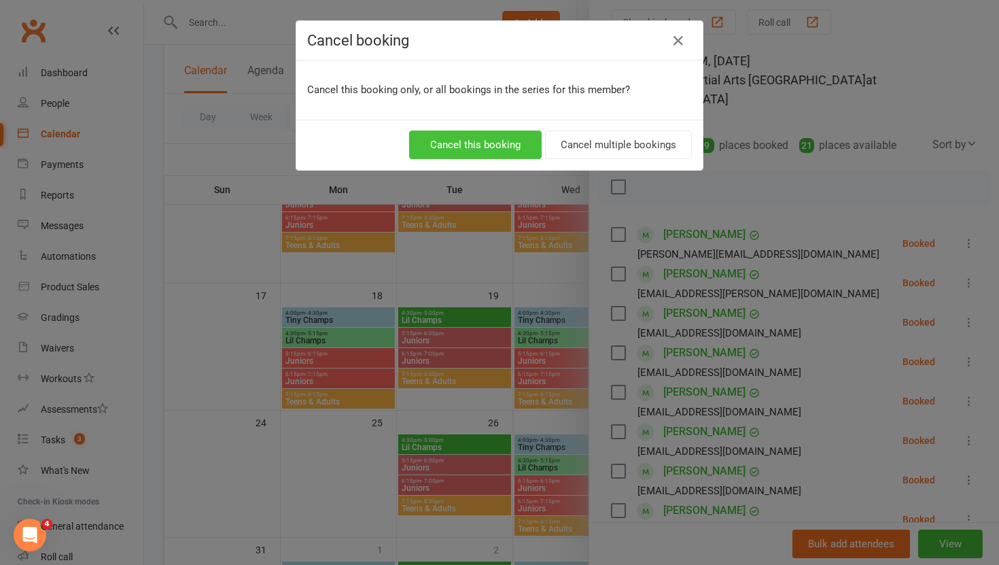
click at [493, 134] on button "Cancel this booking" at bounding box center [475, 144] width 133 height 29
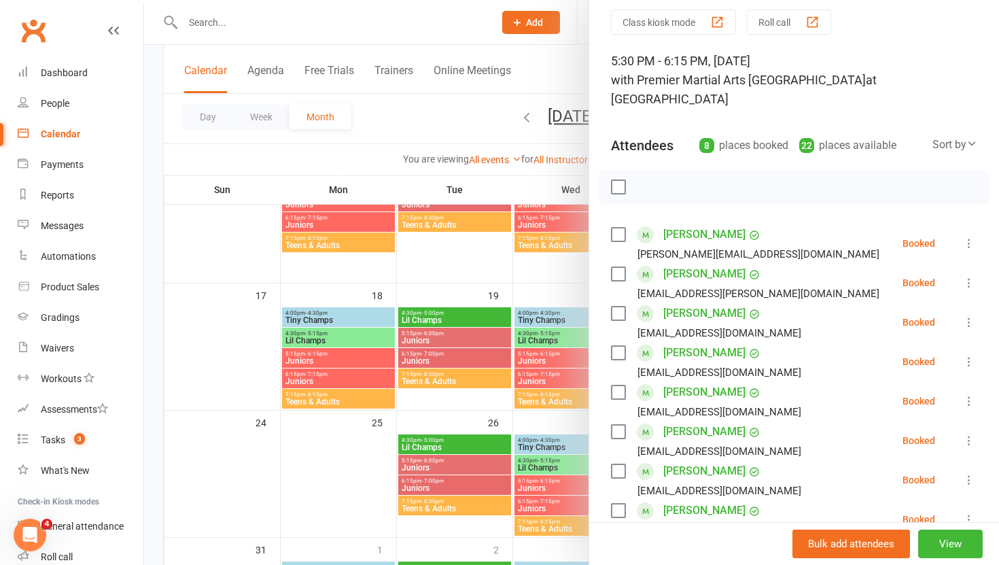
click at [971, 315] on icon at bounding box center [969, 322] width 14 height 14
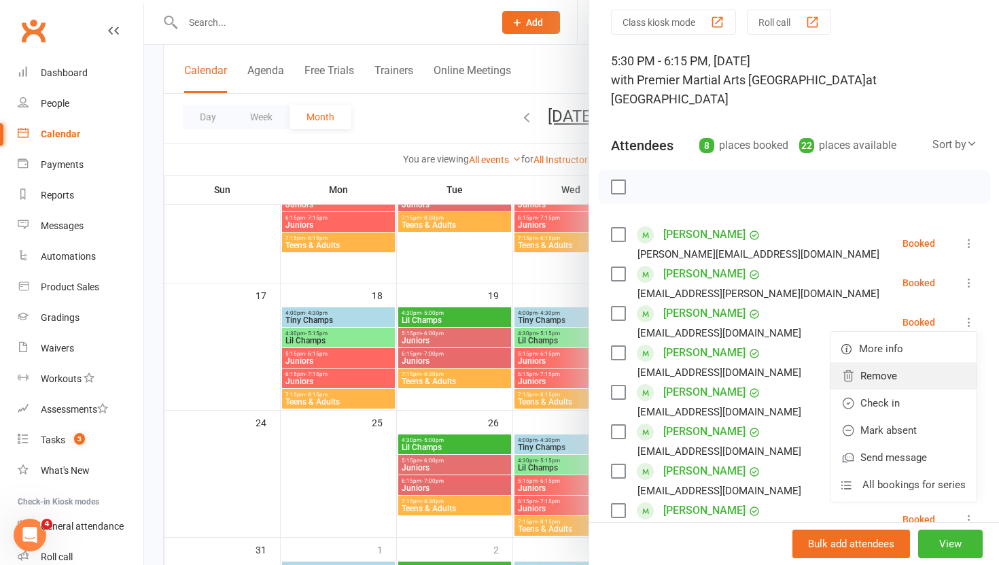
click at [875, 364] on link "Remove" at bounding box center [903, 375] width 146 height 27
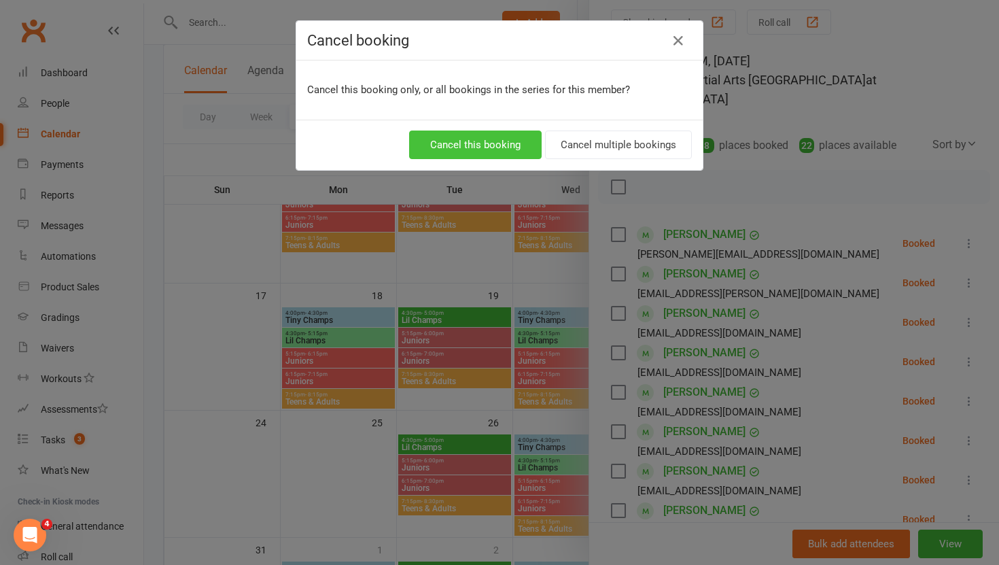
click at [451, 135] on button "Cancel this booking" at bounding box center [475, 144] width 133 height 29
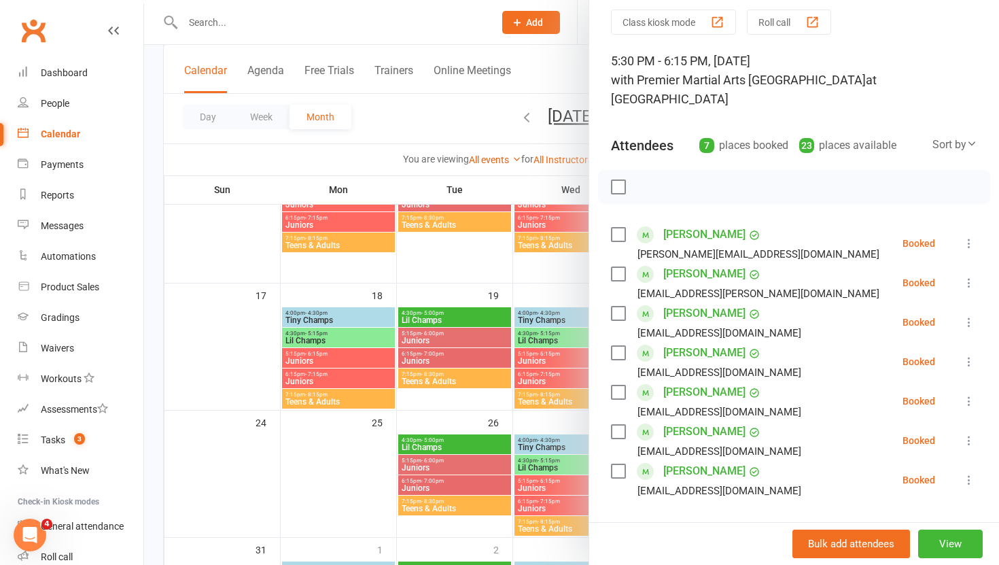
click at [506, 127] on div at bounding box center [571, 282] width 855 height 565
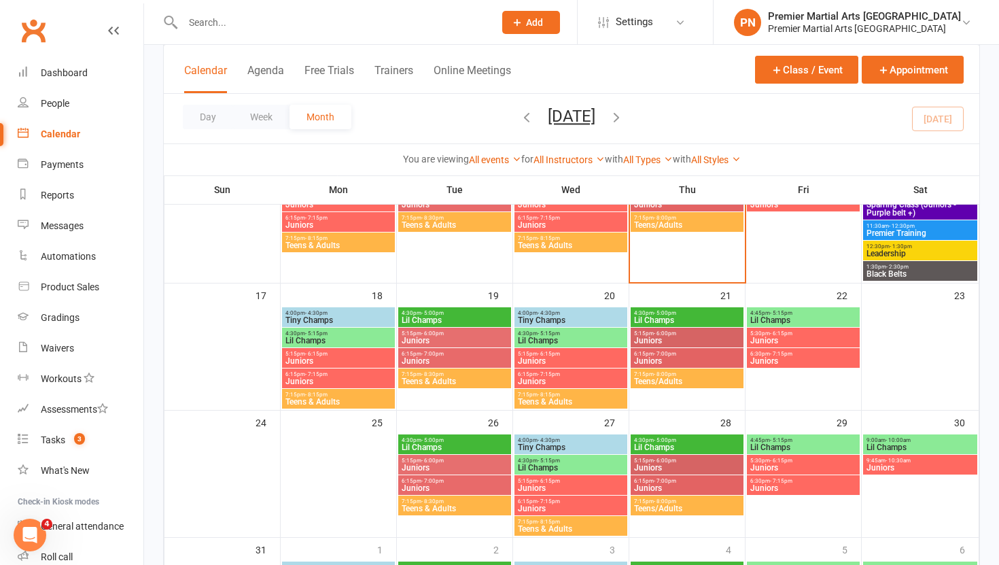
click at [806, 360] on span "Juniors" at bounding box center [803, 361] width 107 height 8
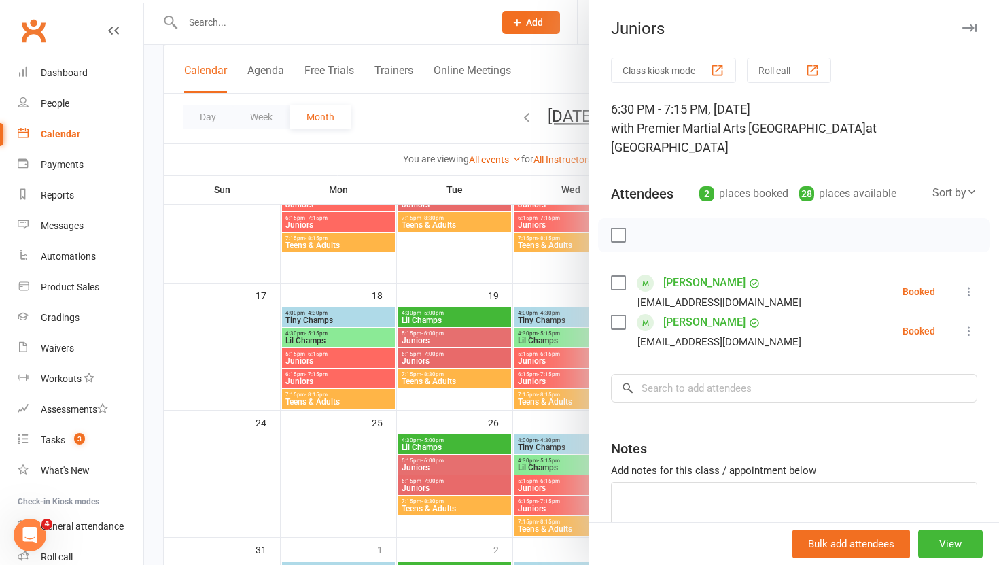
click at [467, 130] on div at bounding box center [571, 282] width 855 height 565
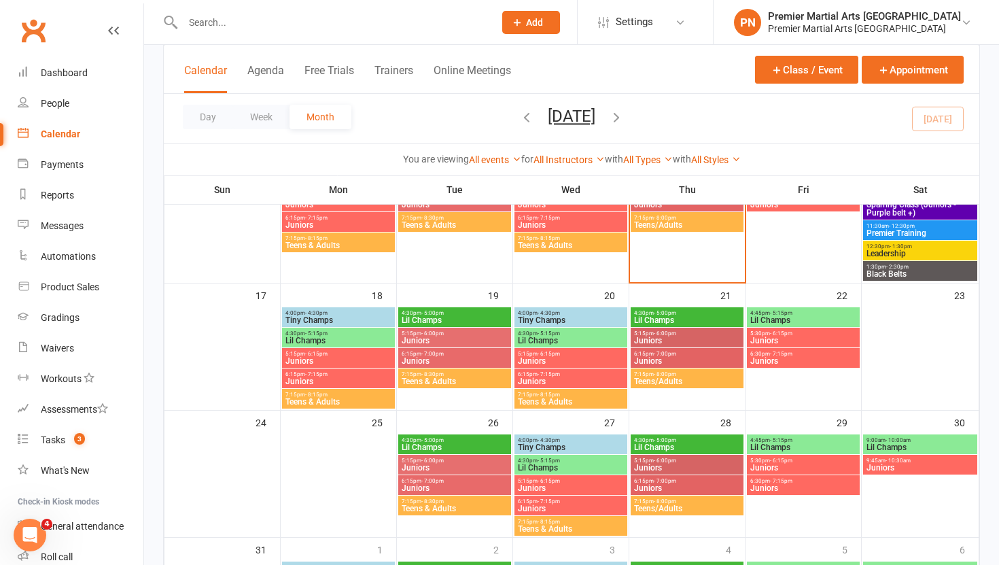
click at [794, 323] on span "Lil Champs" at bounding box center [803, 320] width 107 height 8
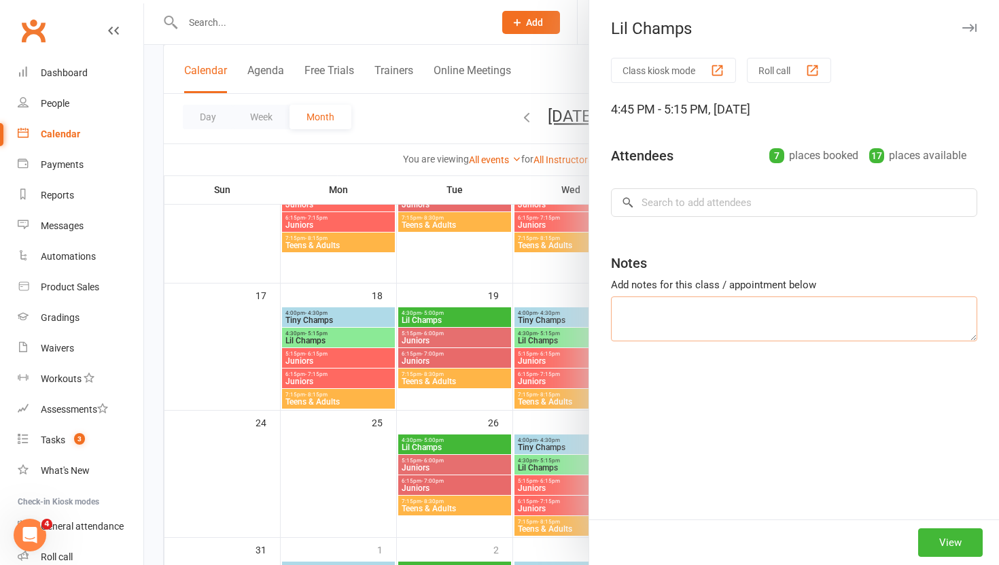
click at [794, 323] on textarea at bounding box center [794, 318] width 366 height 45
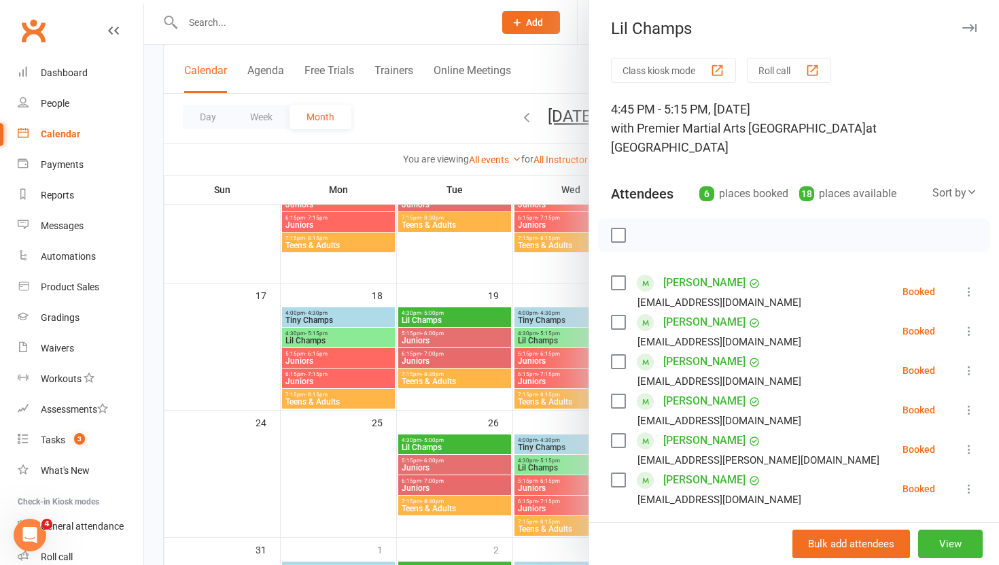
click at [468, 118] on div at bounding box center [571, 282] width 855 height 565
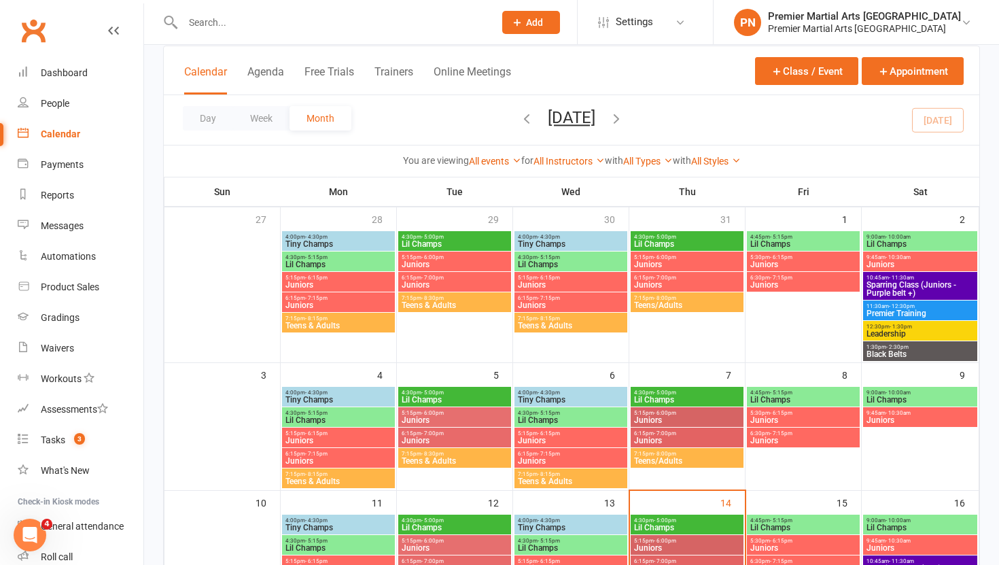
scroll to position [0, 0]
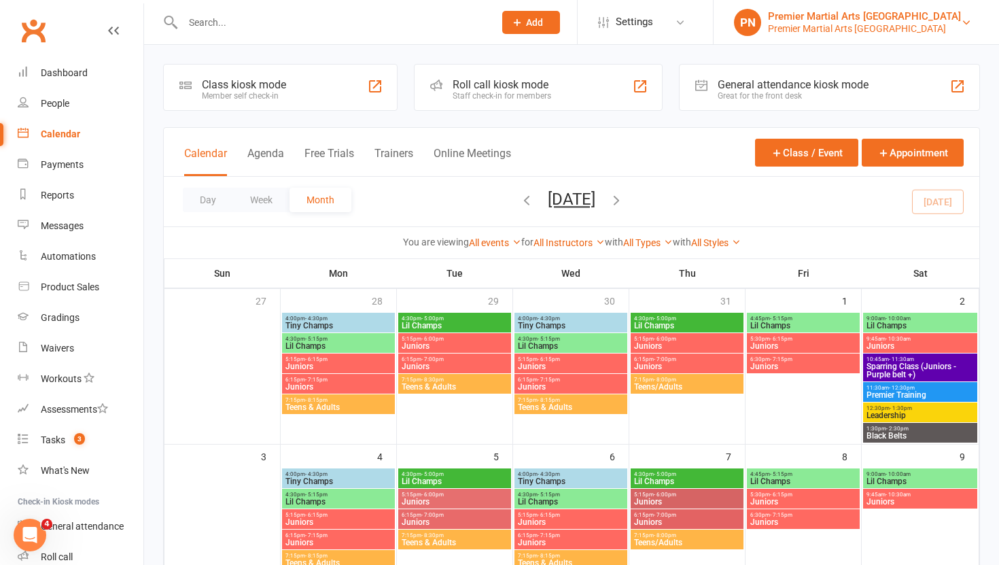
click at [965, 11] on link "PN Premier Martial Arts North Leeds Premier Martial Arts [GEOGRAPHIC_DATA]" at bounding box center [856, 22] width 245 height 27
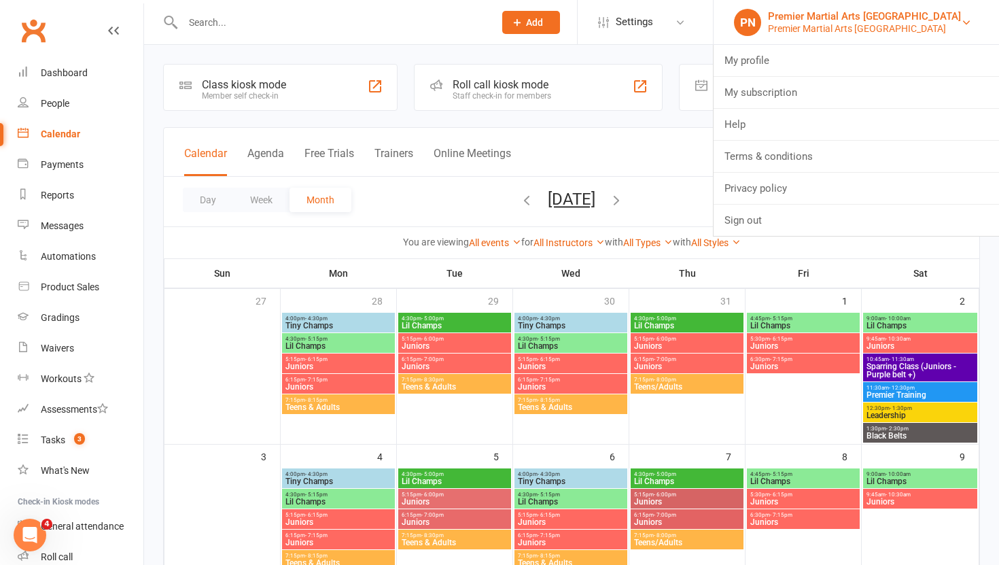
click at [953, 24] on div "Premier Martial Arts [GEOGRAPHIC_DATA]" at bounding box center [864, 28] width 193 height 12
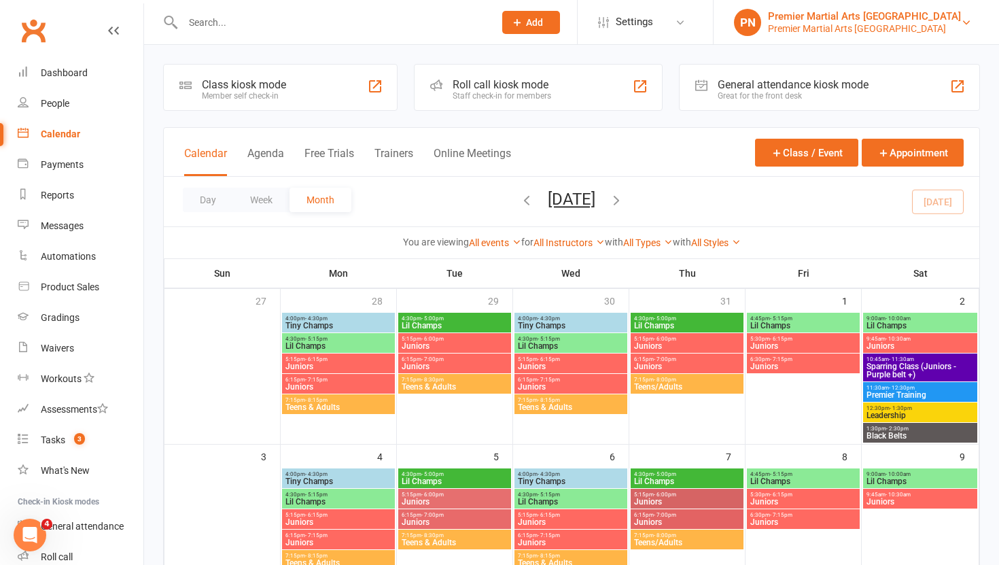
click at [953, 24] on div "Premier Martial Arts [GEOGRAPHIC_DATA]" at bounding box center [864, 28] width 193 height 12
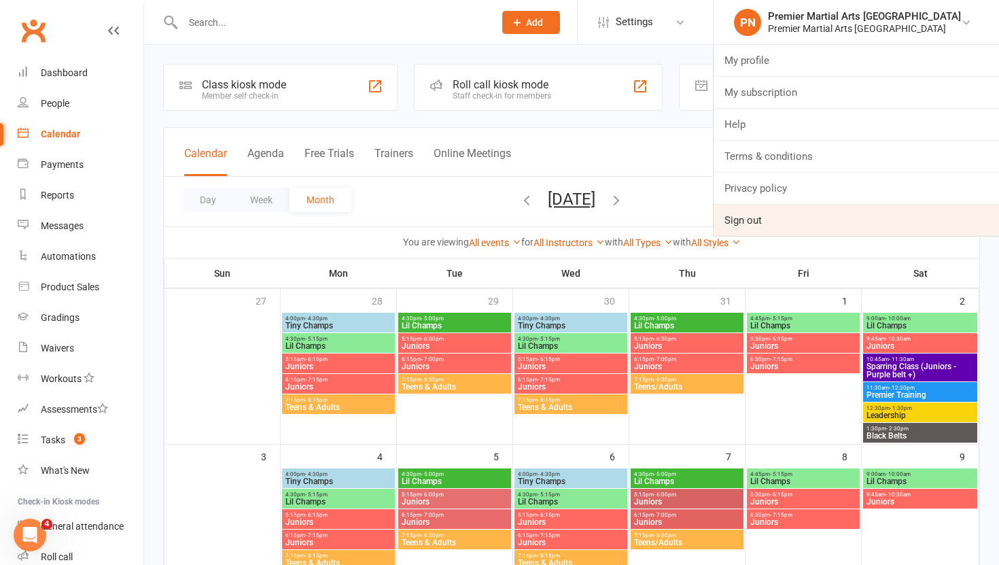
click at [797, 226] on link "Sign out" at bounding box center [856, 220] width 285 height 31
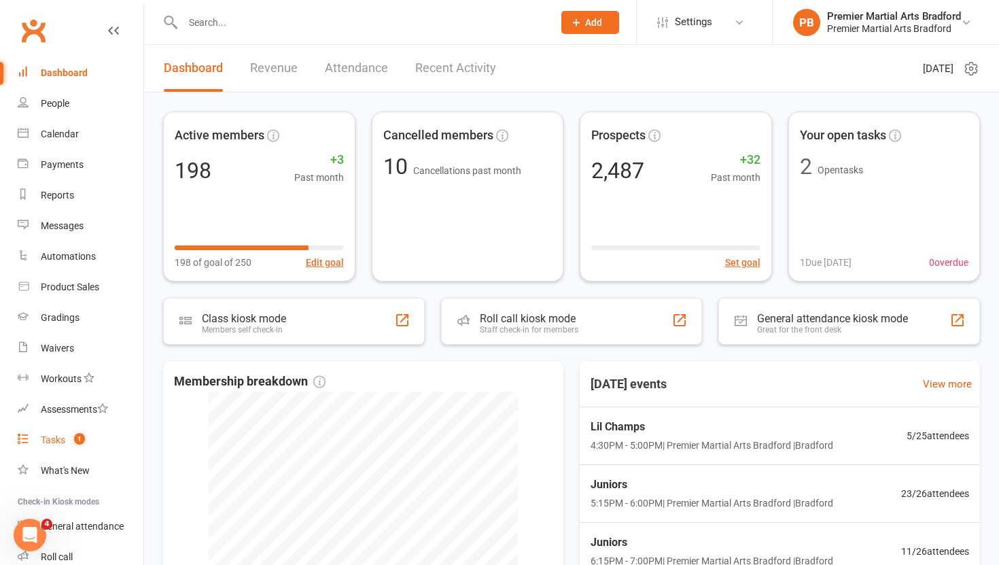
click at [55, 438] on div "Tasks" at bounding box center [53, 439] width 24 height 11
